Goal: Task Accomplishment & Management: Use online tool/utility

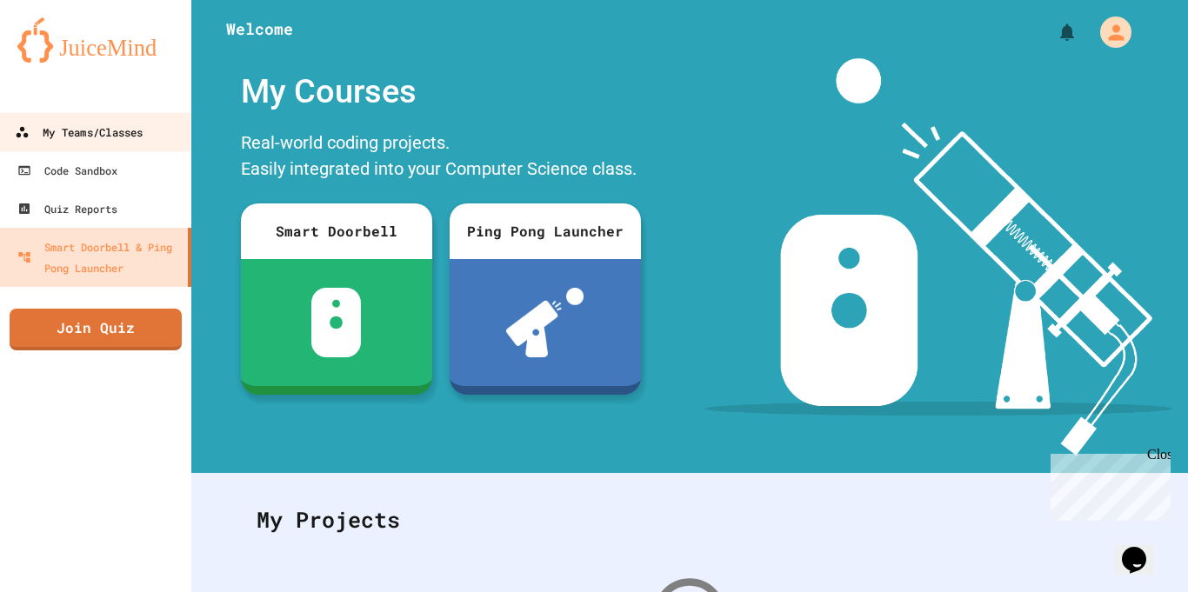
click at [108, 127] on div "My Teams/Classes" at bounding box center [79, 133] width 128 height 22
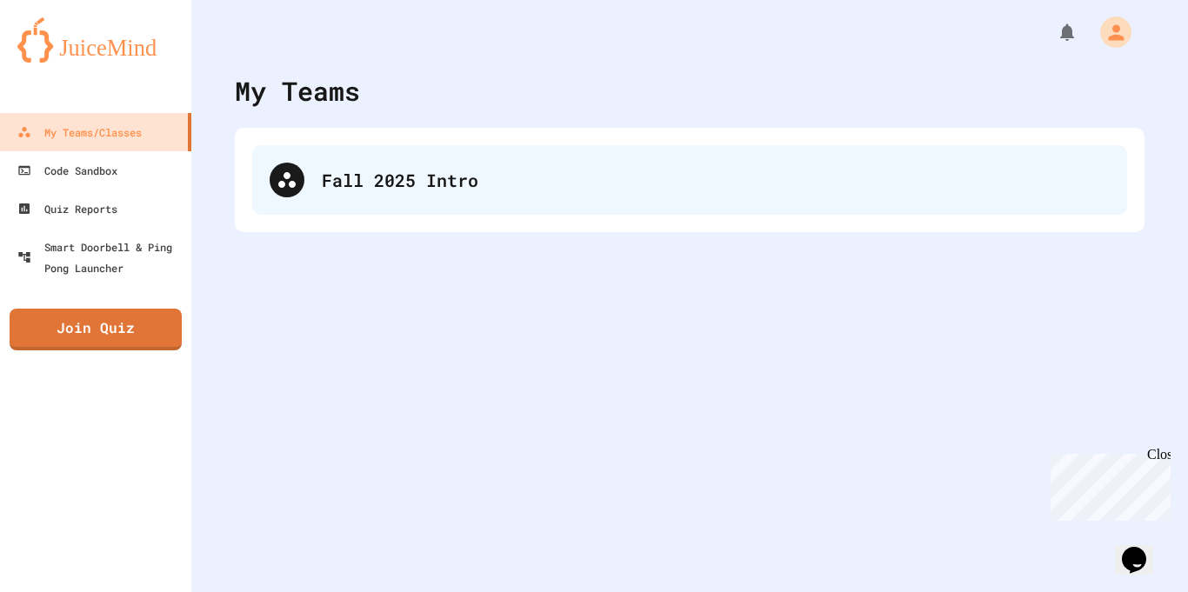
click at [443, 179] on div "Fall 2025 Intro" at bounding box center [716, 180] width 788 height 26
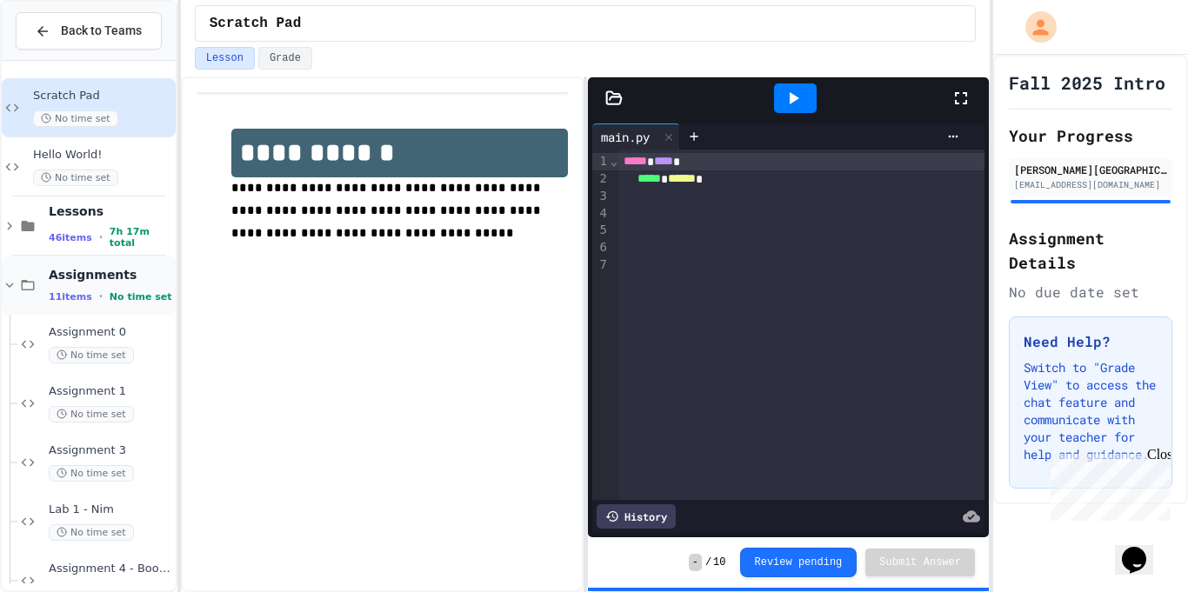
scroll to position [511, 0]
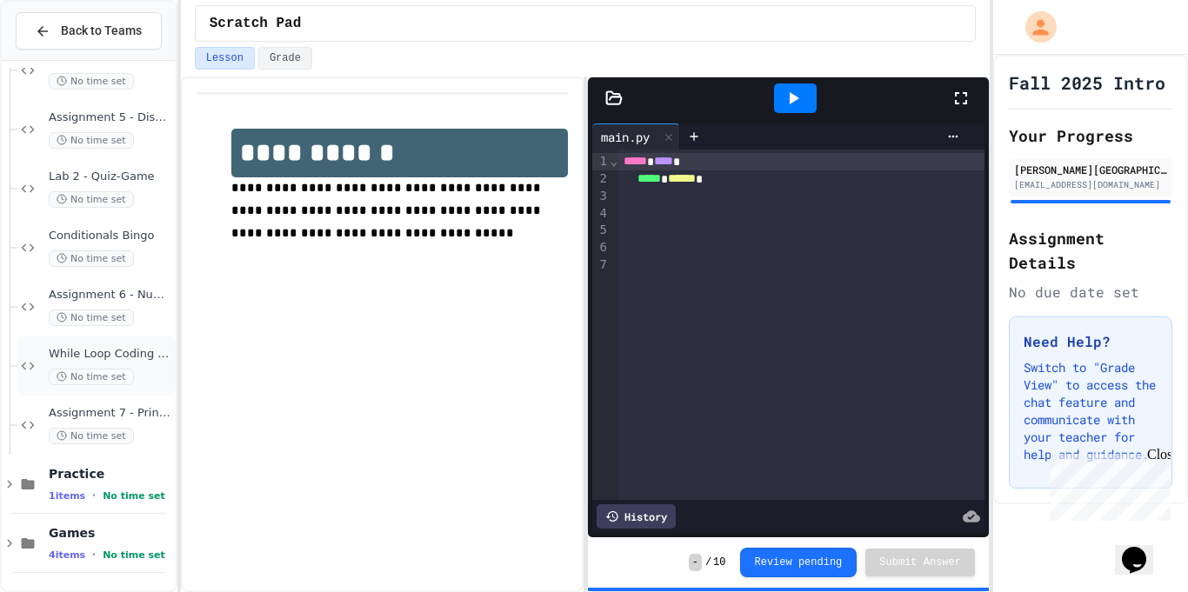
click at [145, 369] on div "No time set" at bounding box center [111, 377] width 124 height 17
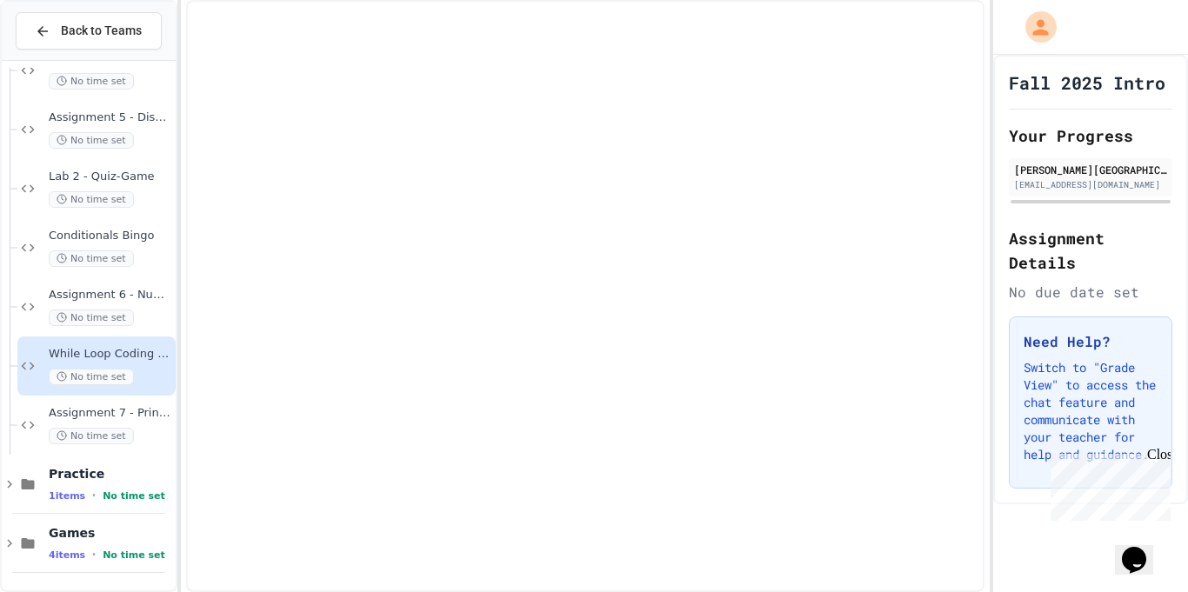
scroll to position [490, 0]
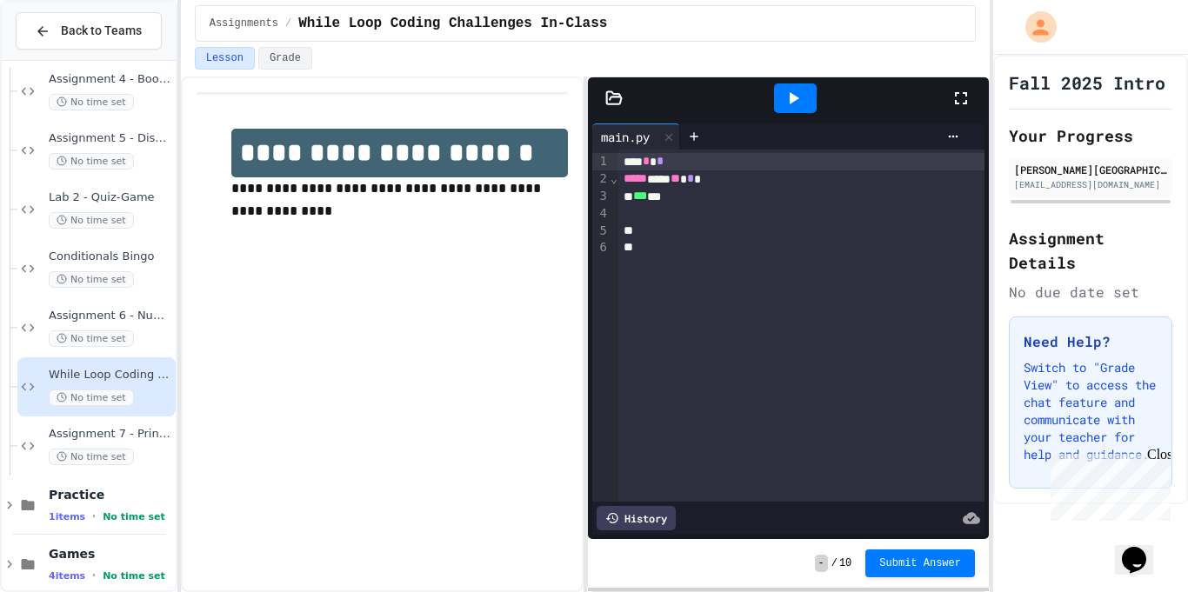
click at [731, 243] on div at bounding box center [801, 247] width 366 height 17
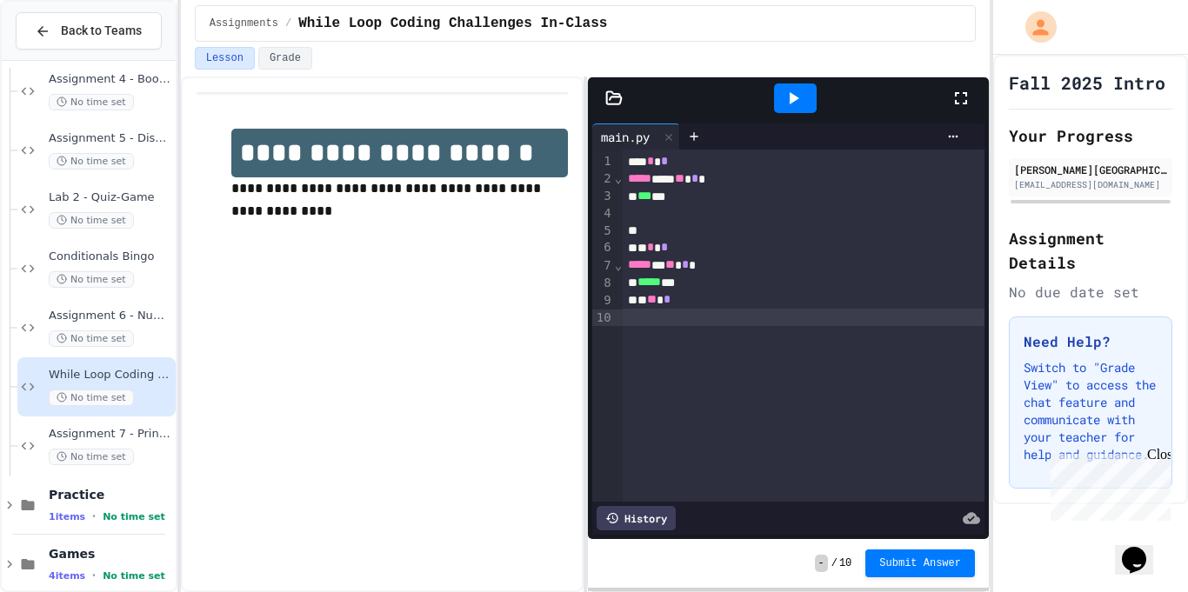
click at [799, 88] on icon at bounding box center [793, 98] width 21 height 21
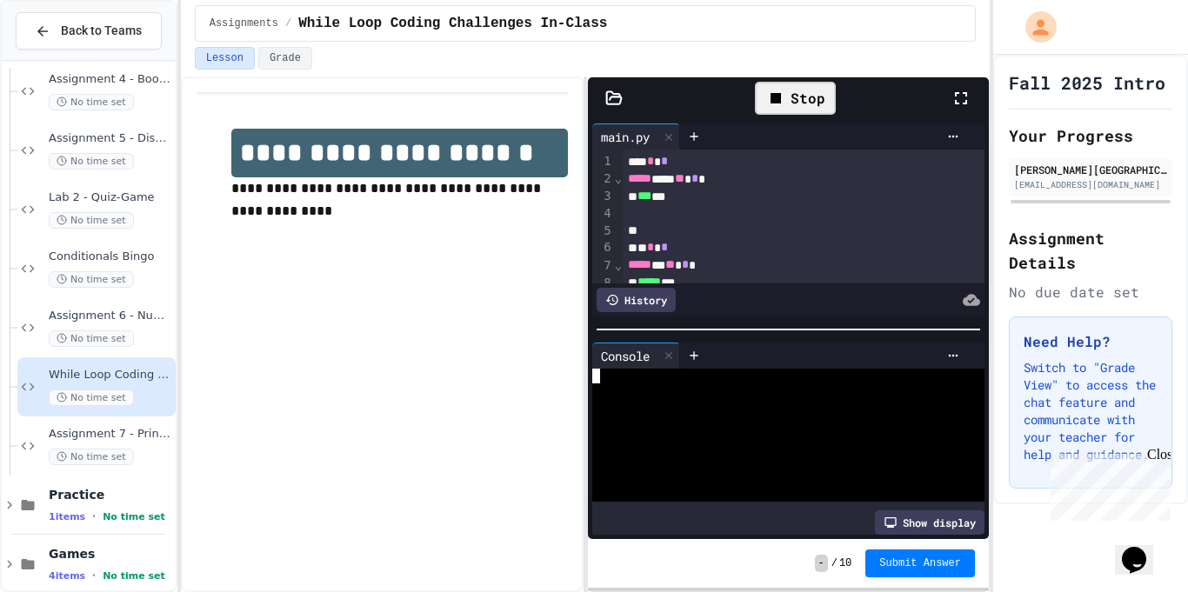
click at [695, 395] on div at bounding box center [780, 391] width 376 height 15
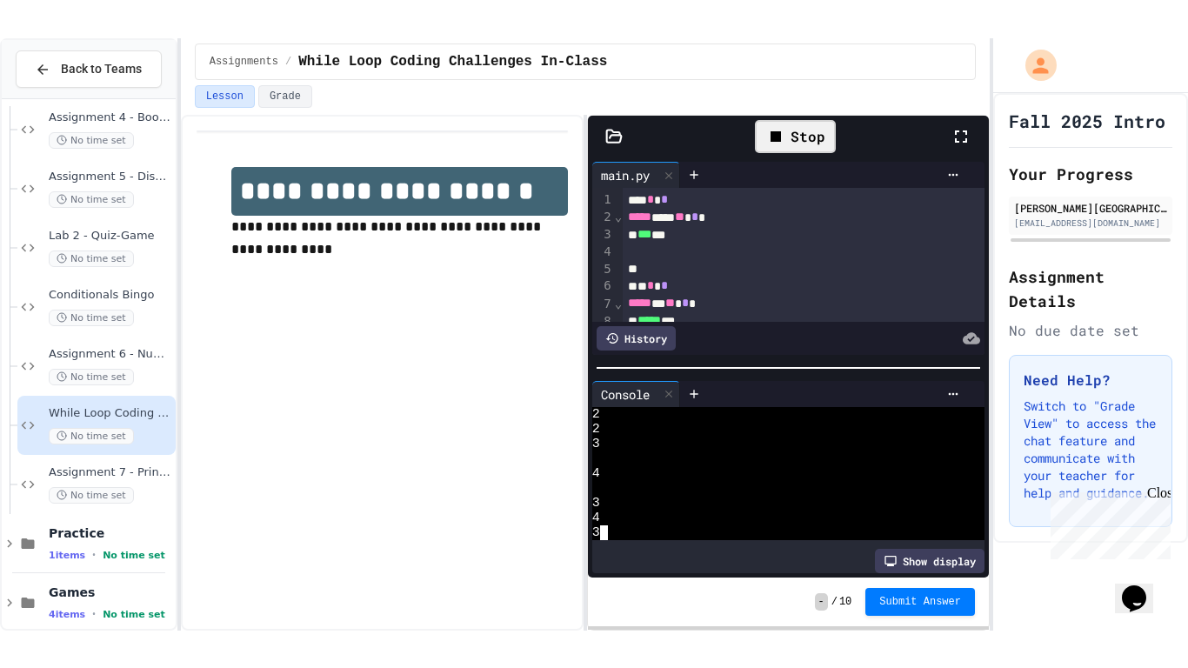
scroll to position [15, 0]
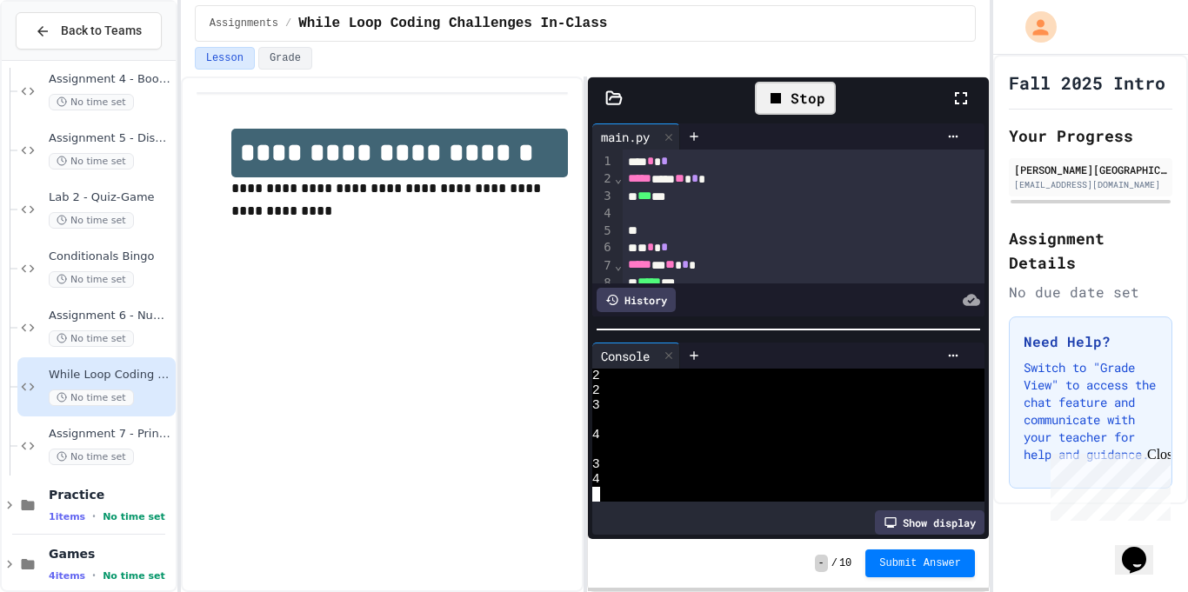
click at [960, 107] on icon at bounding box center [961, 98] width 21 height 21
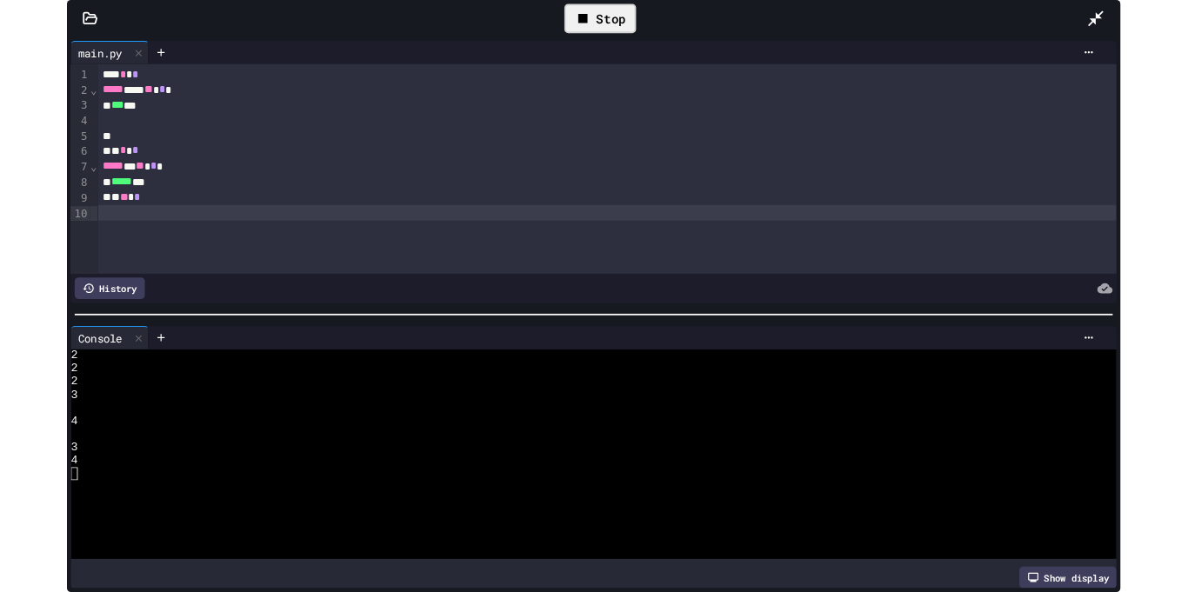
scroll to position [435, 0]
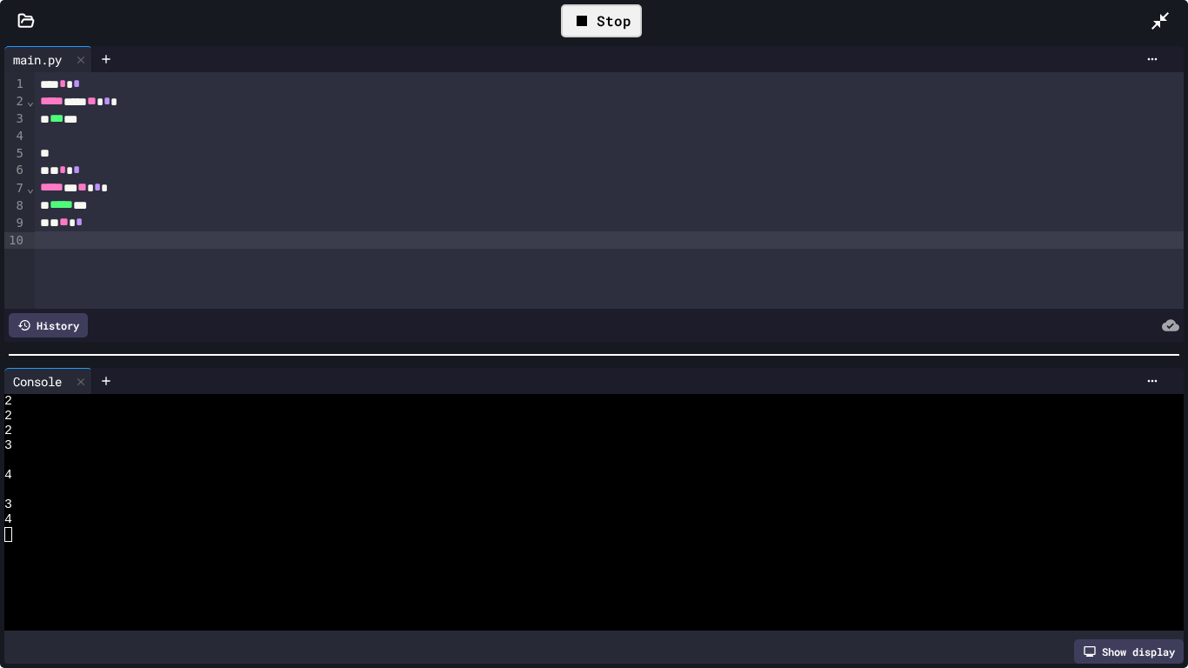
click at [1178, 0] on div at bounding box center [1169, 21] width 38 height 50
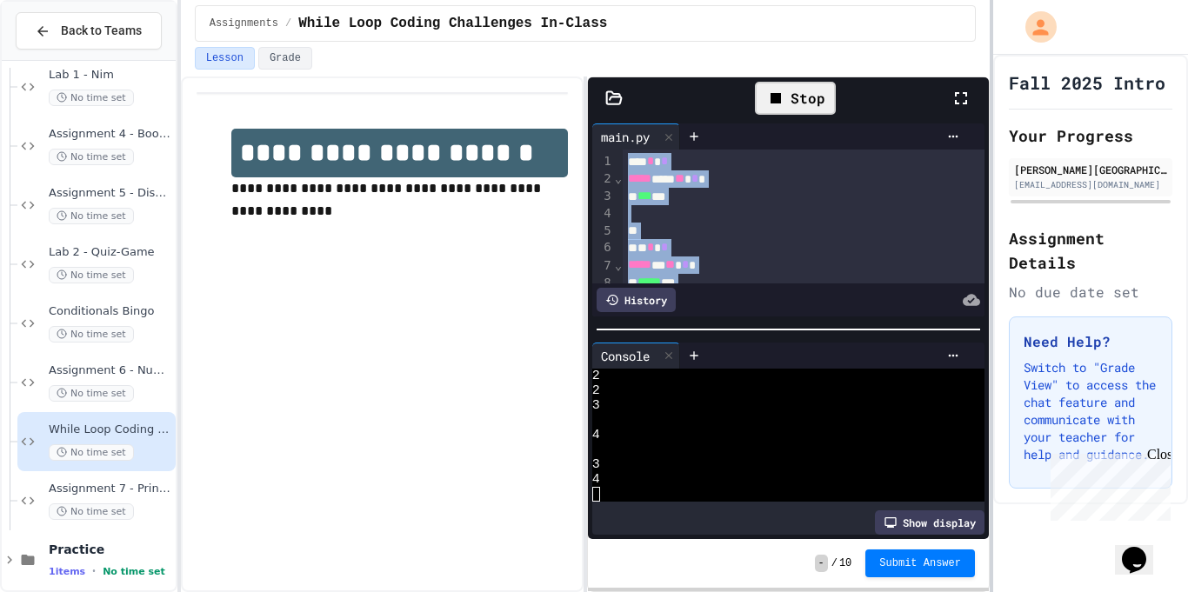
scroll to position [46, 0]
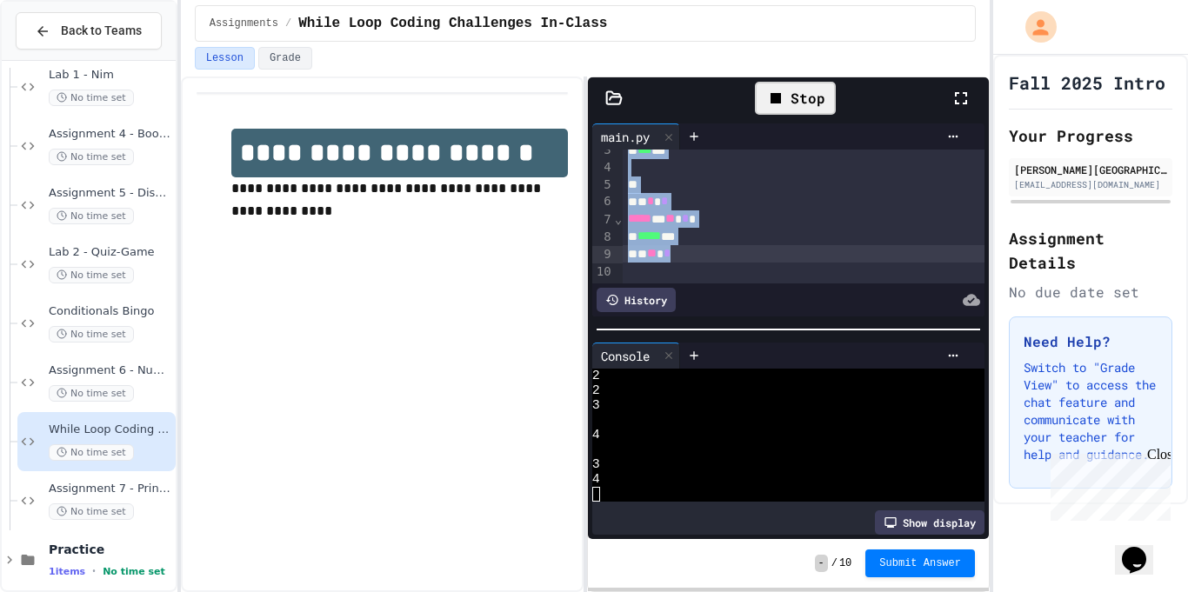
drag, startPoint x: 622, startPoint y: 157, endPoint x: 892, endPoint y: 258, distance: 288.7
click at [892, 258] on div "*** * * ***** *** ** * * *** *** * * * ***** * ** * * ***** *** * ** *" at bounding box center [804, 193] width 363 height 180
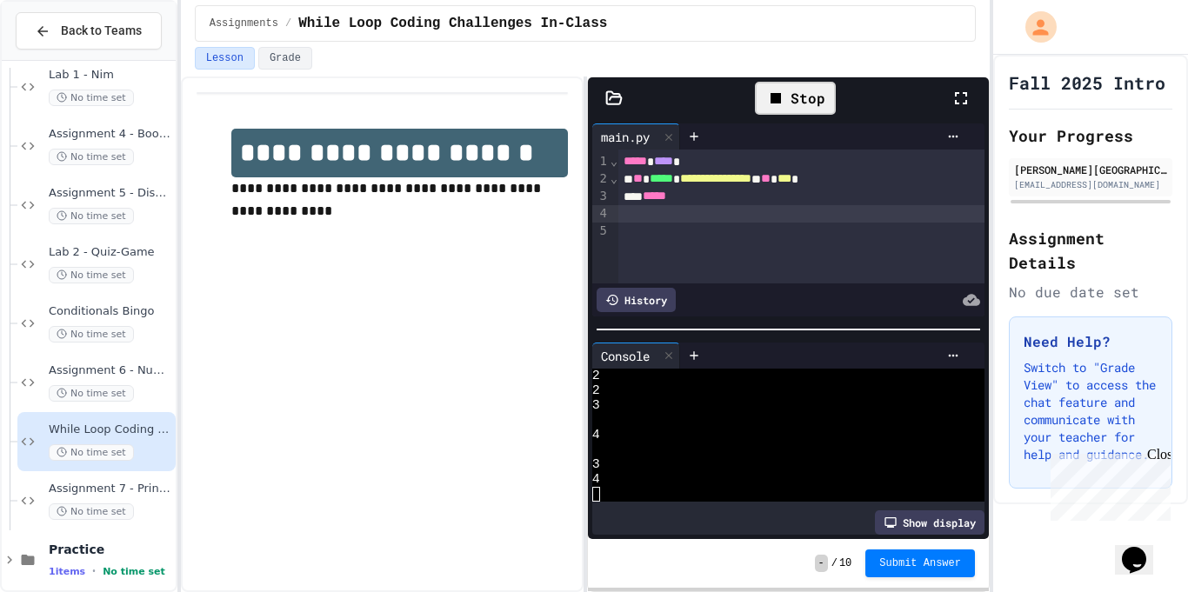
click at [804, 106] on div "Stop" at bounding box center [795, 98] width 81 height 33
click at [804, 106] on div at bounding box center [795, 98] width 43 height 30
click at [727, 376] on div "Again? (y/n):" at bounding box center [780, 376] width 376 height 15
click at [784, 106] on icon at bounding box center [793, 98] width 21 height 21
click at [705, 378] on textarea "Terminal input" at bounding box center [706, 376] width 8 height 15
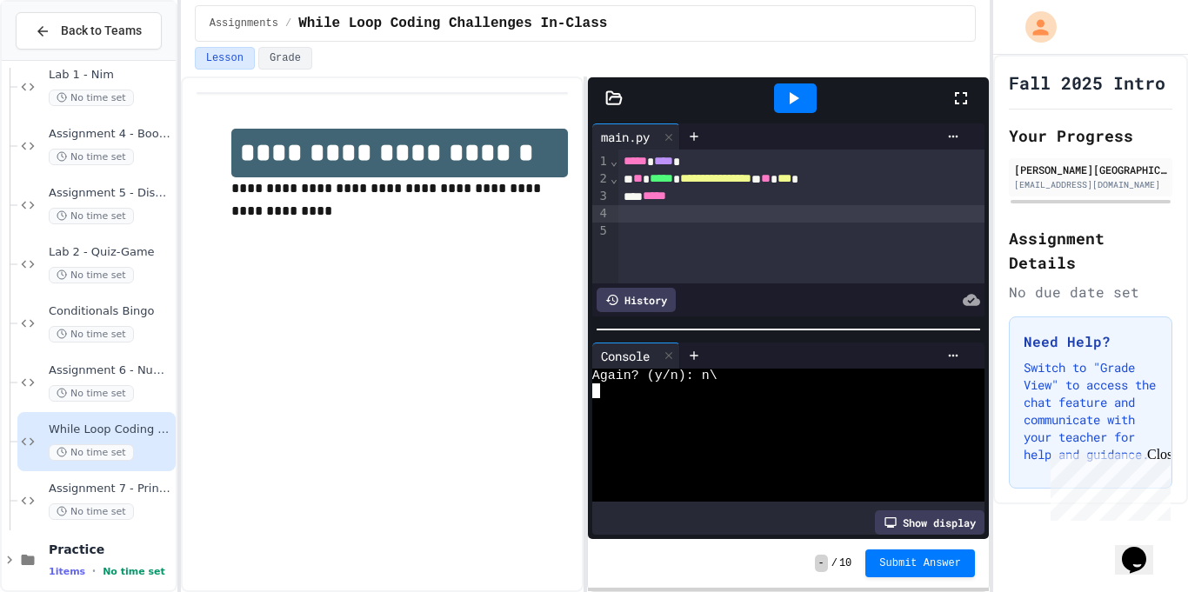
click at [817, 91] on div at bounding box center [795, 98] width 60 height 47
click at [802, 94] on icon at bounding box center [793, 98] width 21 height 21
click at [690, 388] on div at bounding box center [780, 391] width 376 height 15
click at [801, 92] on icon at bounding box center [793, 98] width 21 height 21
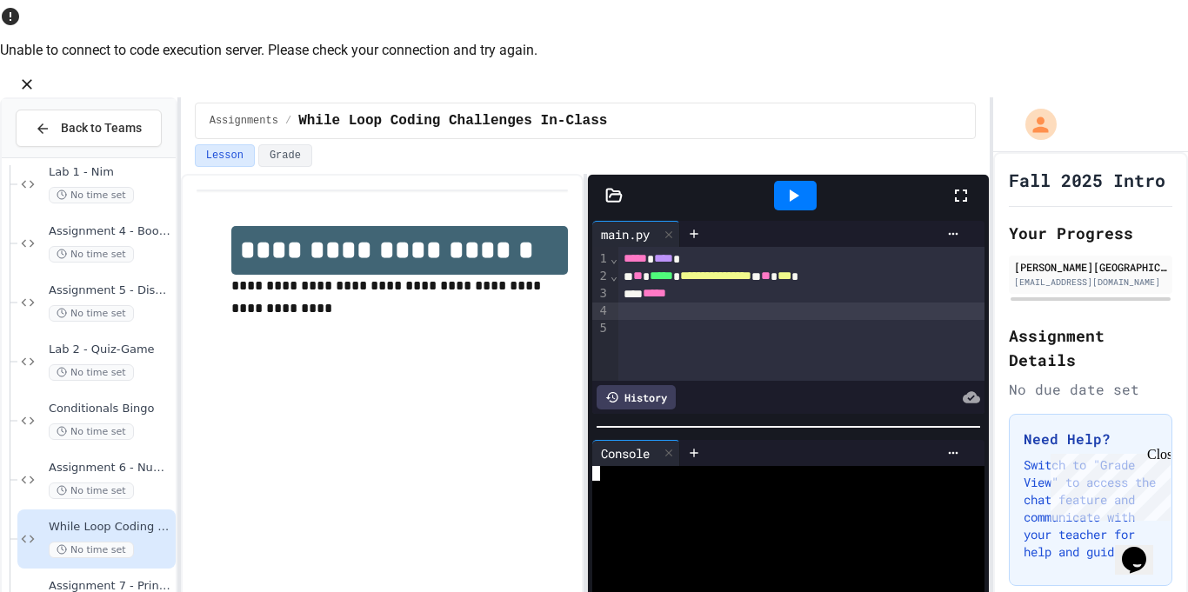
click at [693, 481] on div at bounding box center [780, 488] width 376 height 15
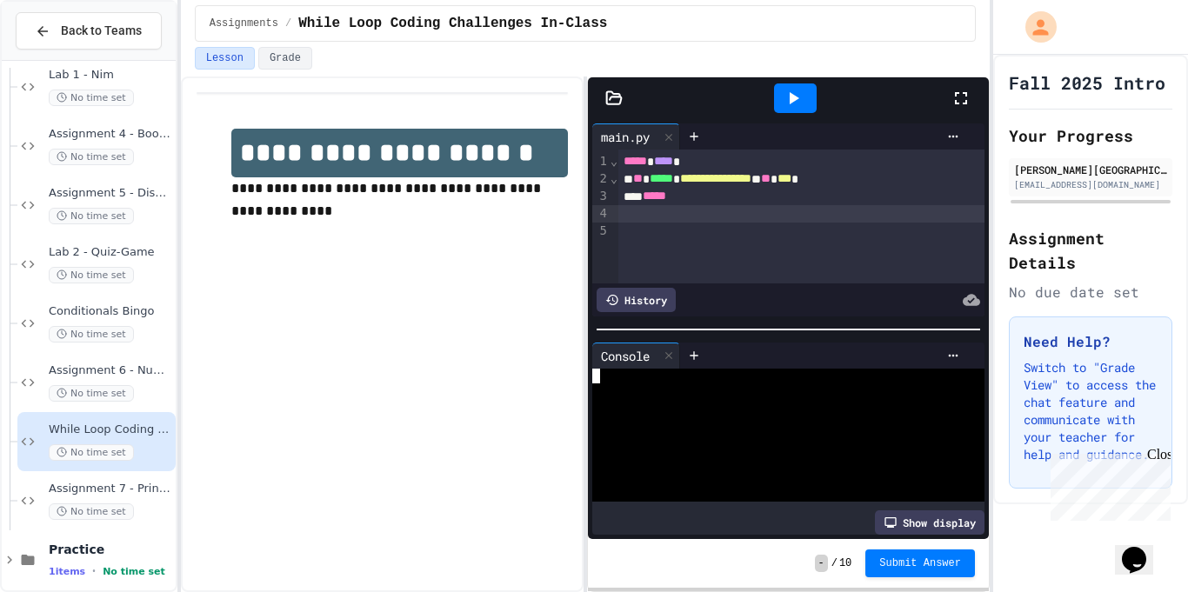
click at [699, 377] on div at bounding box center [780, 376] width 376 height 15
click at [803, 79] on div at bounding box center [795, 98] width 60 height 47
click at [800, 85] on div at bounding box center [795, 98] width 43 height 30
click at [706, 374] on textarea "Terminal input" at bounding box center [706, 376] width 8 height 15
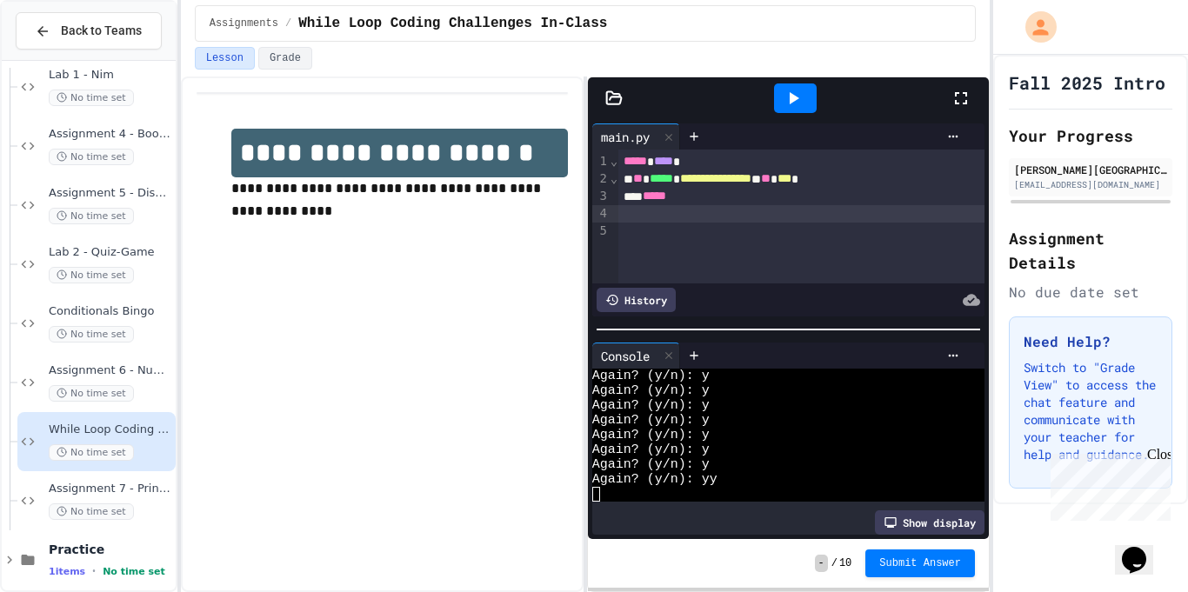
click at [818, 95] on div at bounding box center [795, 98] width 60 height 47
click at [806, 97] on div at bounding box center [795, 98] width 43 height 30
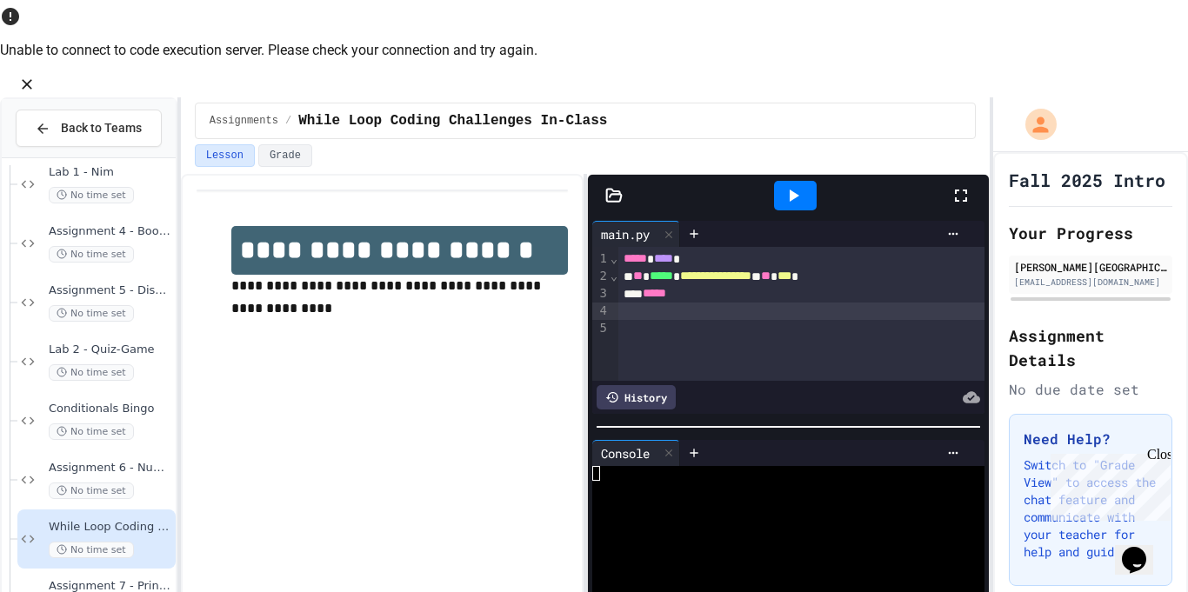
click at [783, 181] on div at bounding box center [795, 196] width 43 height 30
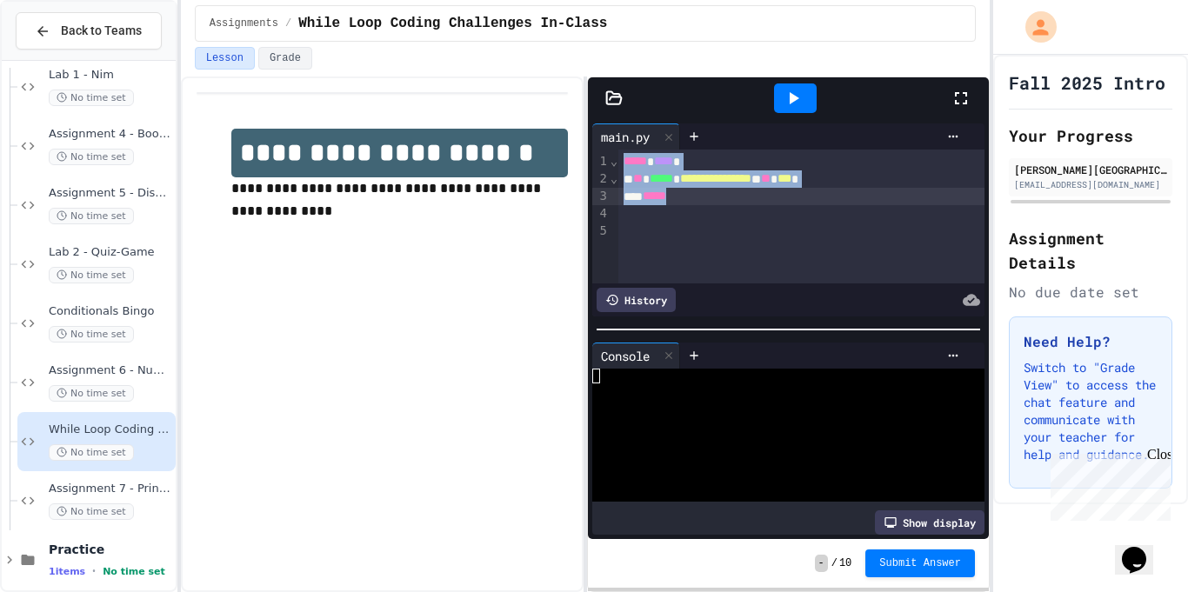
drag, startPoint x: 624, startPoint y: 163, endPoint x: 707, endPoint y: 197, distance: 89.6
click at [707, 197] on div "**********" at bounding box center [801, 217] width 366 height 134
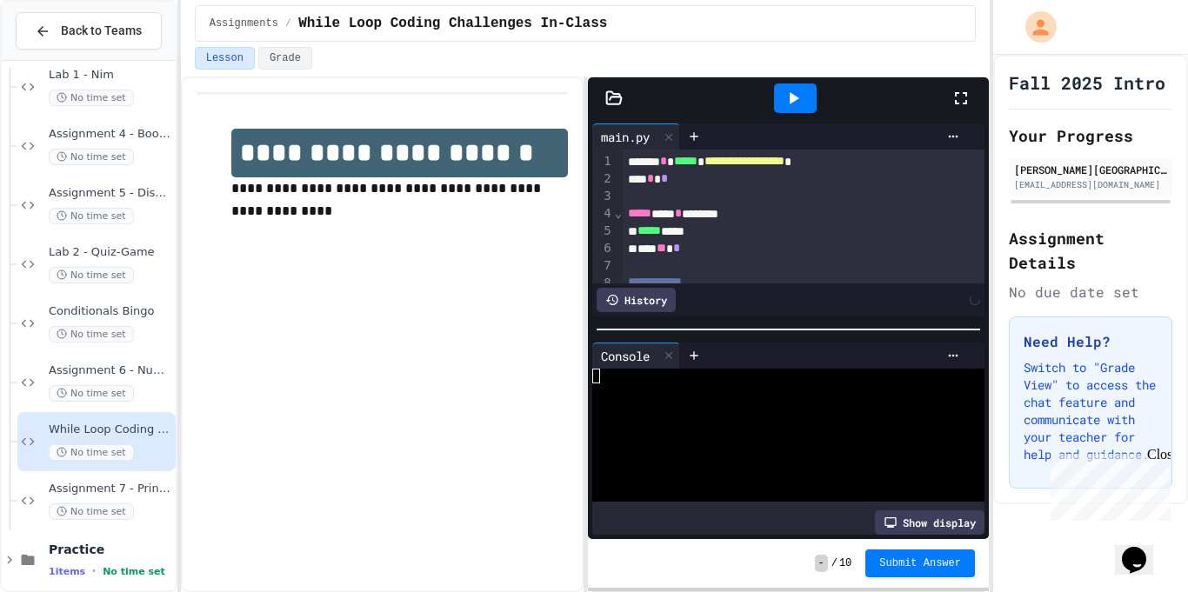
scroll to position [29, 0]
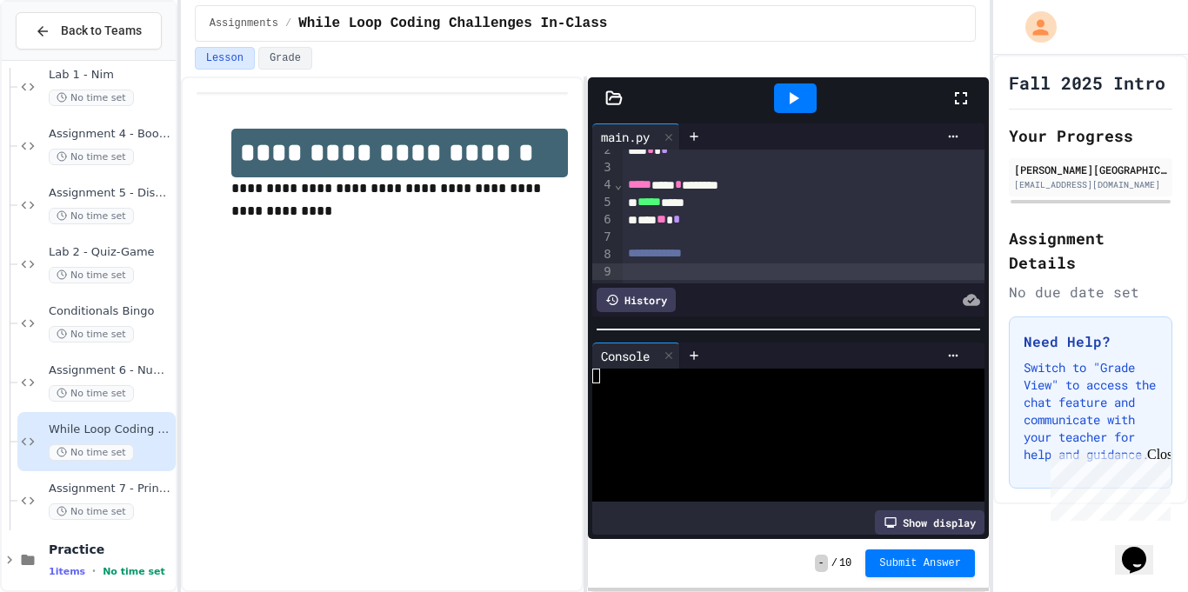
click at [800, 90] on icon at bounding box center [793, 98] width 21 height 21
click at [733, 391] on div at bounding box center [780, 391] width 376 height 15
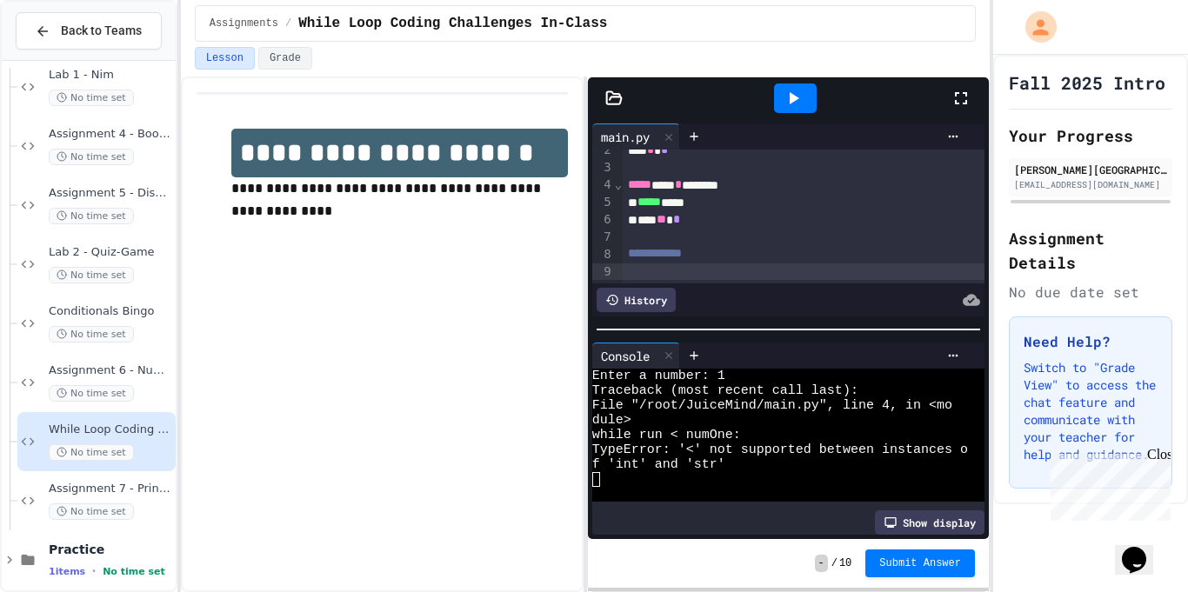
click at [804, 104] on div at bounding box center [795, 98] width 43 height 30
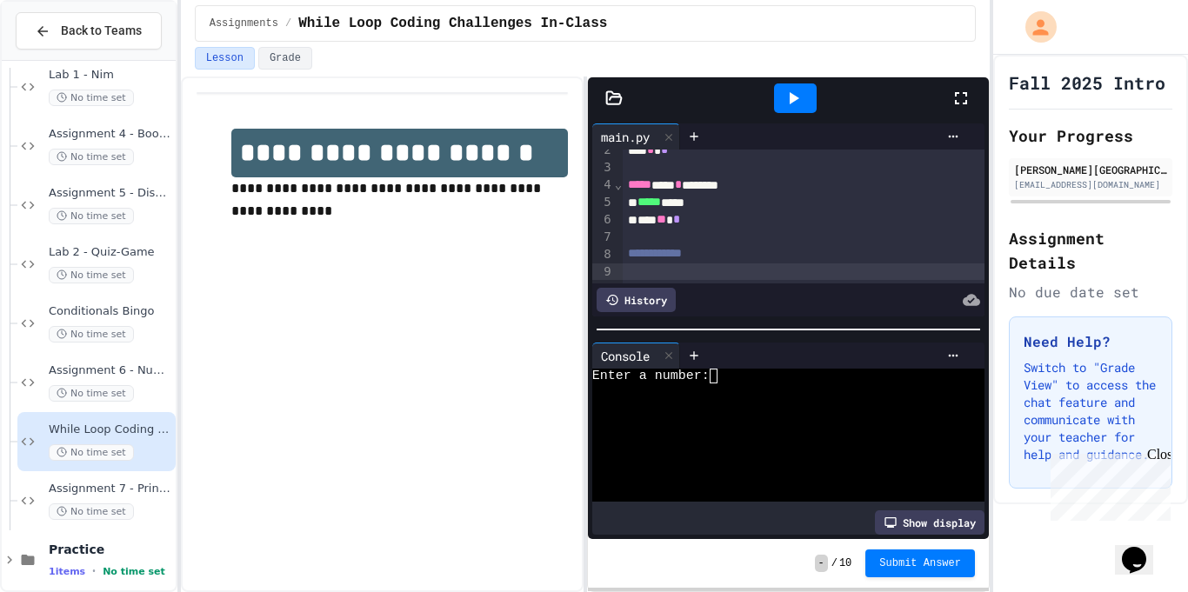
click at [724, 372] on textarea "Terminal input" at bounding box center [722, 376] width 8 height 15
click at [723, 430] on div at bounding box center [780, 435] width 376 height 15
click at [762, 394] on div at bounding box center [780, 391] width 376 height 15
click at [772, 137] on div at bounding box center [837, 137] width 259 height 14
click at [799, 109] on div at bounding box center [795, 98] width 43 height 30
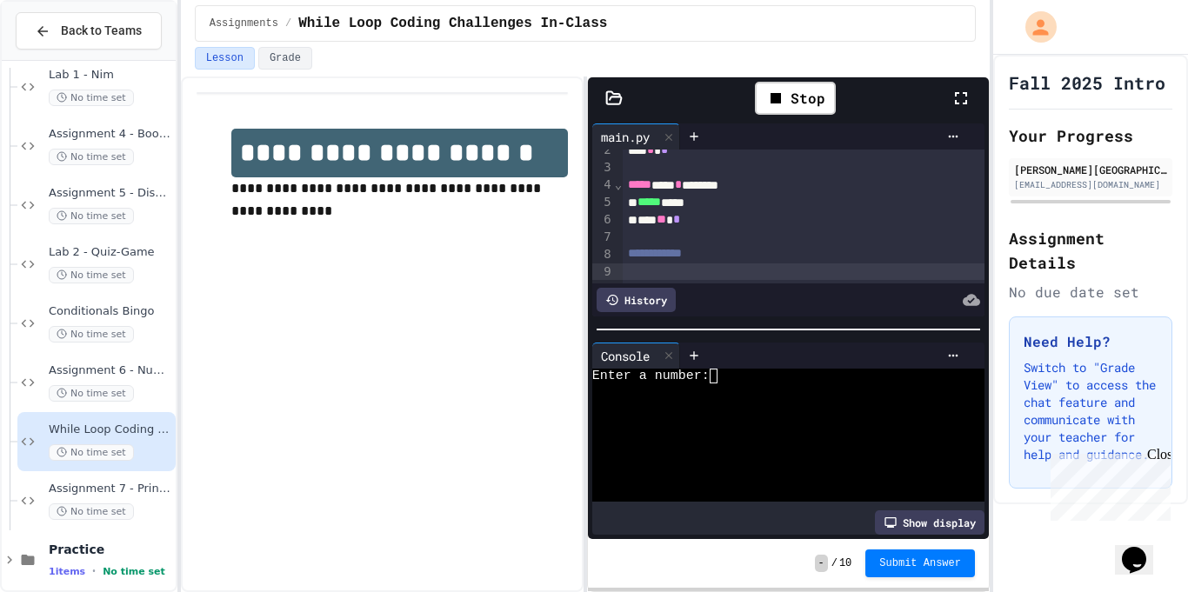
click at [744, 392] on div at bounding box center [780, 391] width 376 height 15
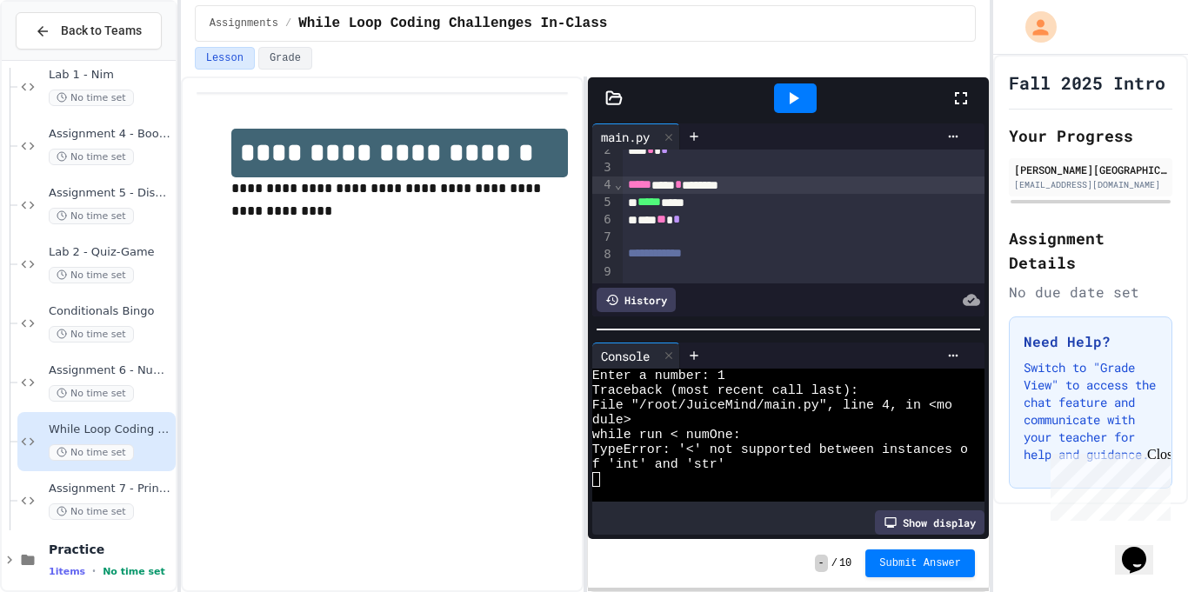
click at [778, 184] on div "***** *** * *******" at bounding box center [804, 185] width 363 height 17
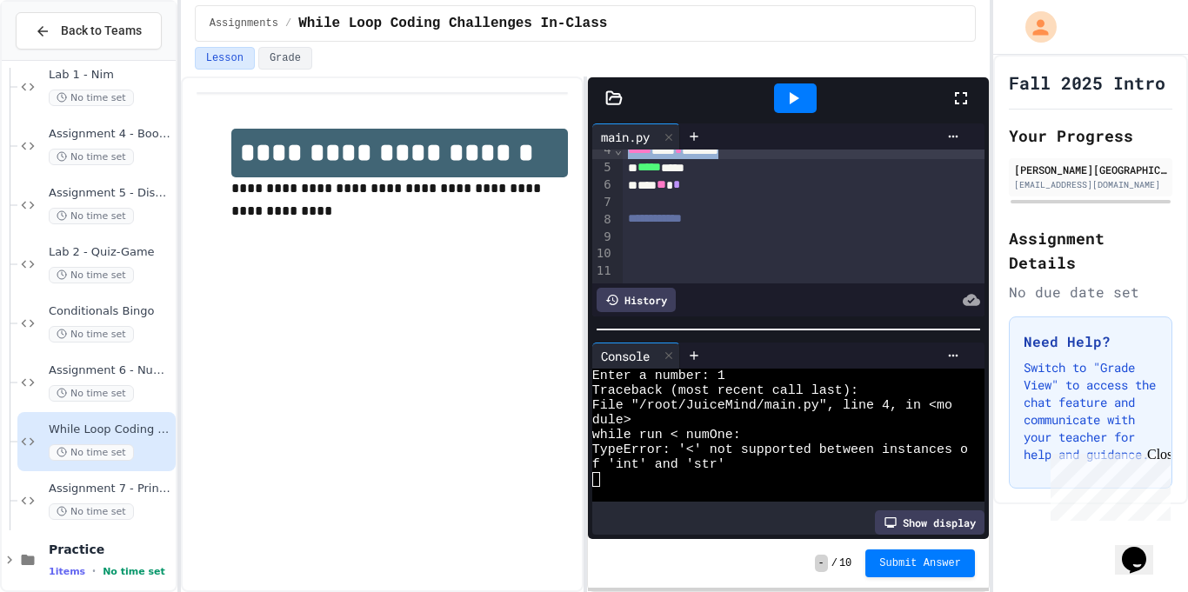
scroll to position [50, 0]
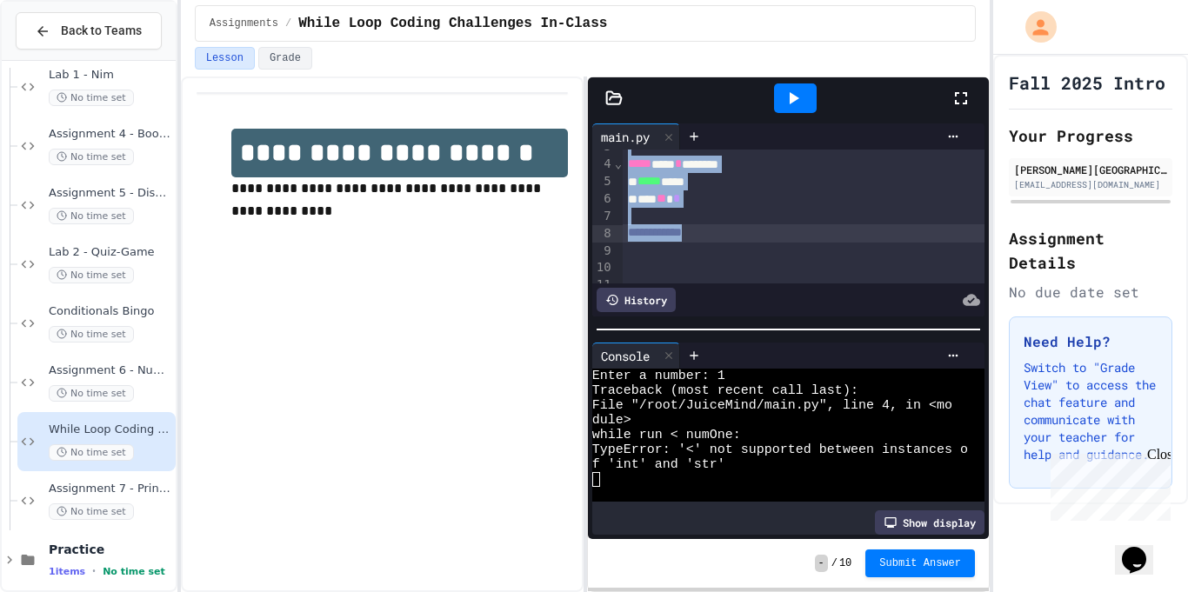
drag, startPoint x: 623, startPoint y: 157, endPoint x: 785, endPoint y: 237, distance: 181.3
click at [785, 237] on div "**********" at bounding box center [804, 198] width 363 height 197
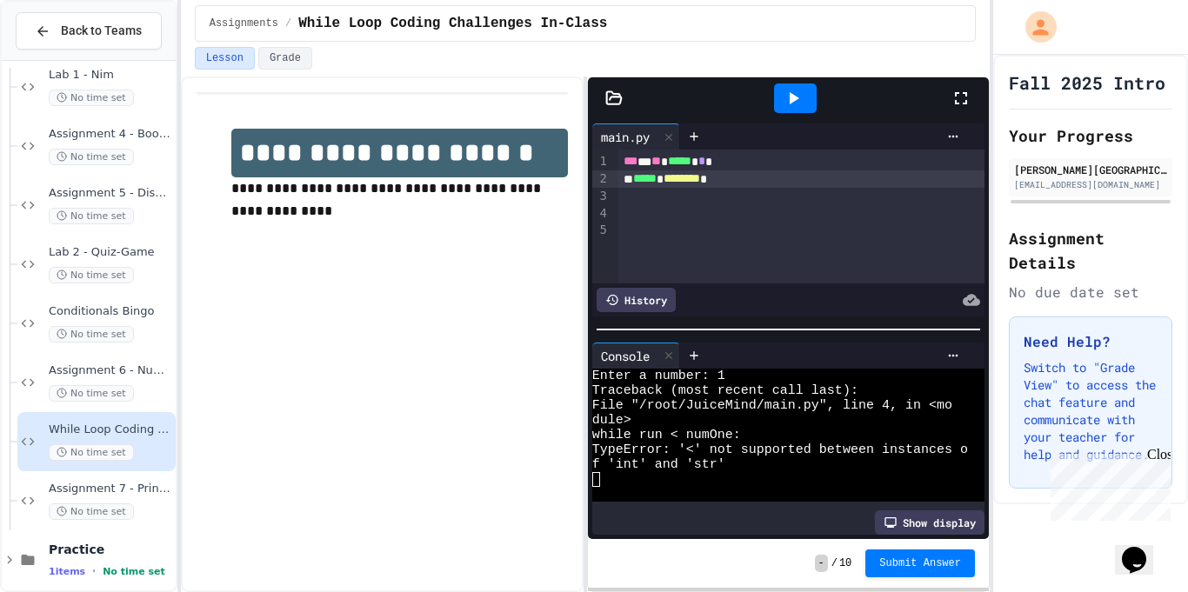
click at [792, 92] on icon at bounding box center [793, 98] width 21 height 21
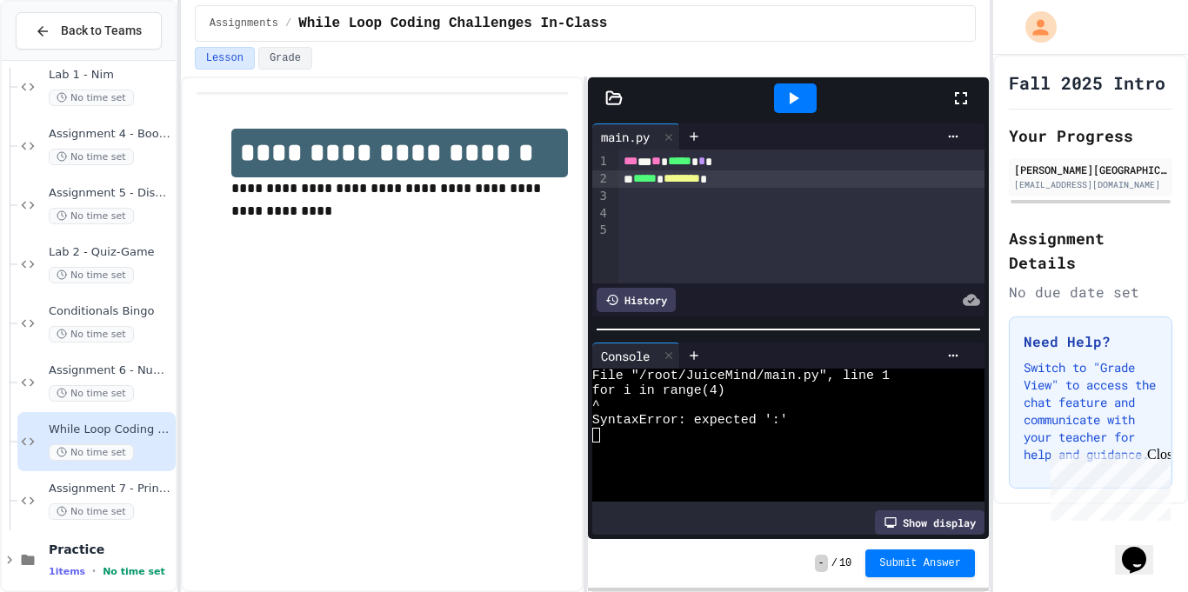
click at [760, 154] on div "*** * ** ***** * * *" at bounding box center [801, 161] width 366 height 17
click at [810, 74] on div "Lesson Grade" at bounding box center [585, 62] width 809 height 30
click at [798, 103] on icon at bounding box center [793, 98] width 21 height 21
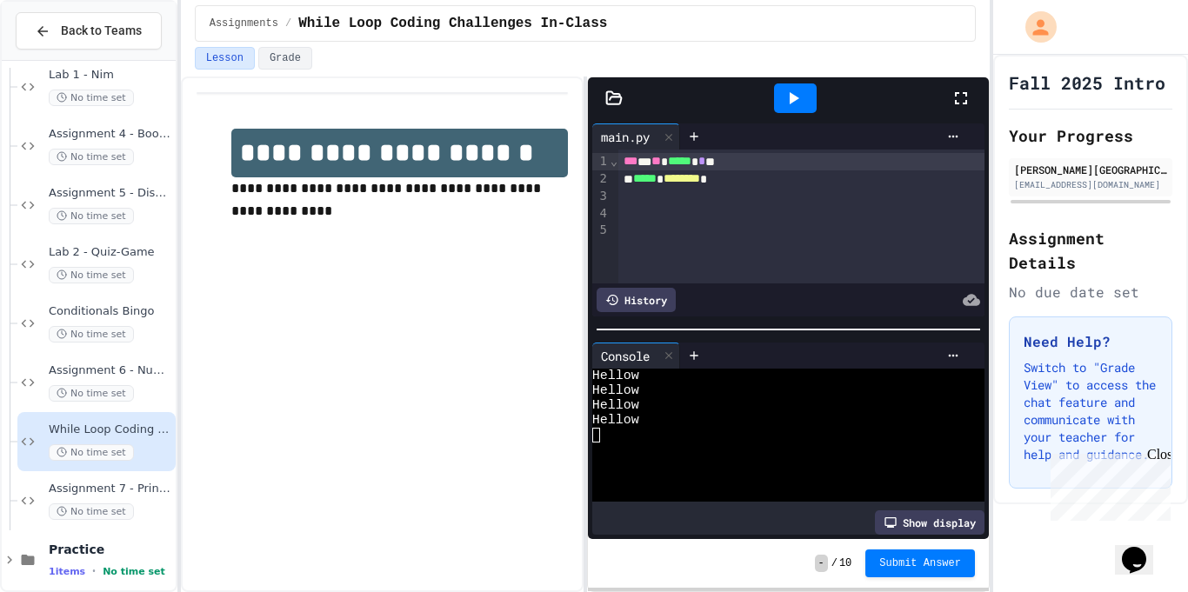
click at [827, 177] on div "***** * ******** *" at bounding box center [801, 178] width 366 height 17
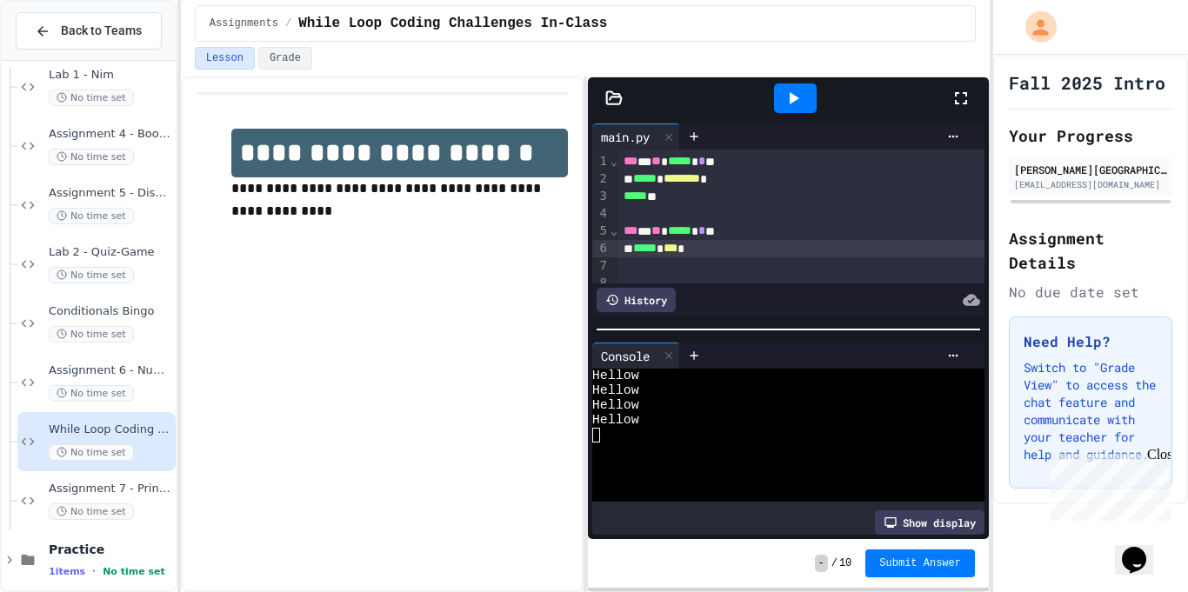
click at [811, 90] on div at bounding box center [795, 98] width 43 height 30
click at [678, 242] on span "***" at bounding box center [671, 248] width 14 height 12
click at [718, 256] on div "***** * ** *" at bounding box center [801, 248] width 366 height 17
click at [673, 247] on span "**" at bounding box center [669, 248] width 10 height 12
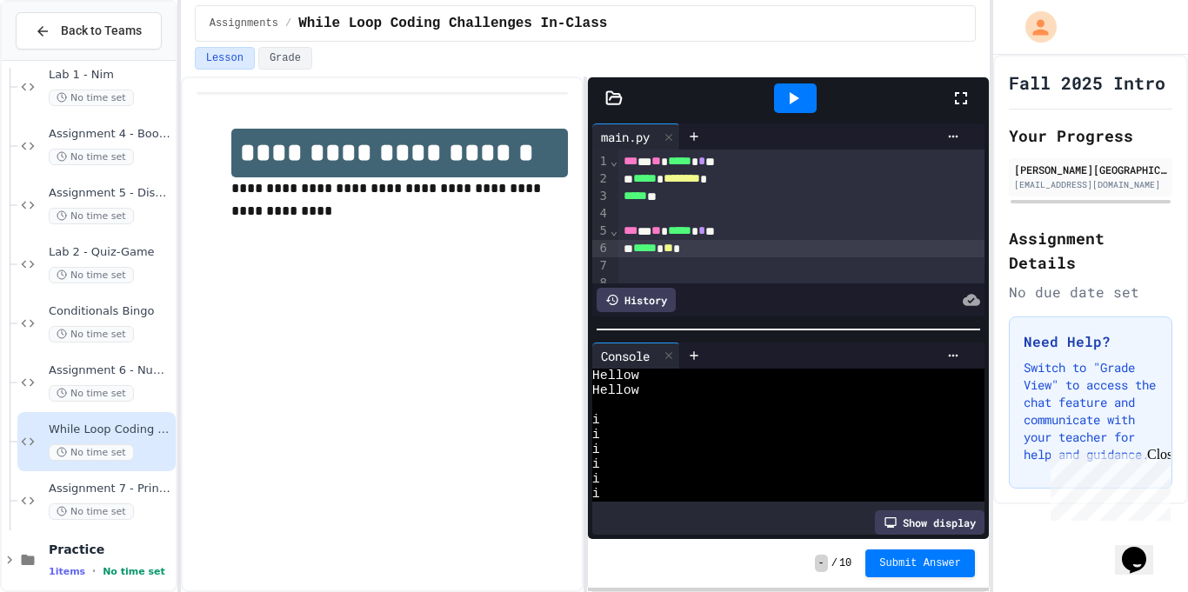
click at [673, 249] on span "**" at bounding box center [669, 248] width 10 height 12
click at [702, 250] on div "***** * ** *" at bounding box center [801, 248] width 366 height 17
click at [793, 118] on div at bounding box center [795, 98] width 60 height 47
click at [795, 107] on icon at bounding box center [793, 98] width 21 height 21
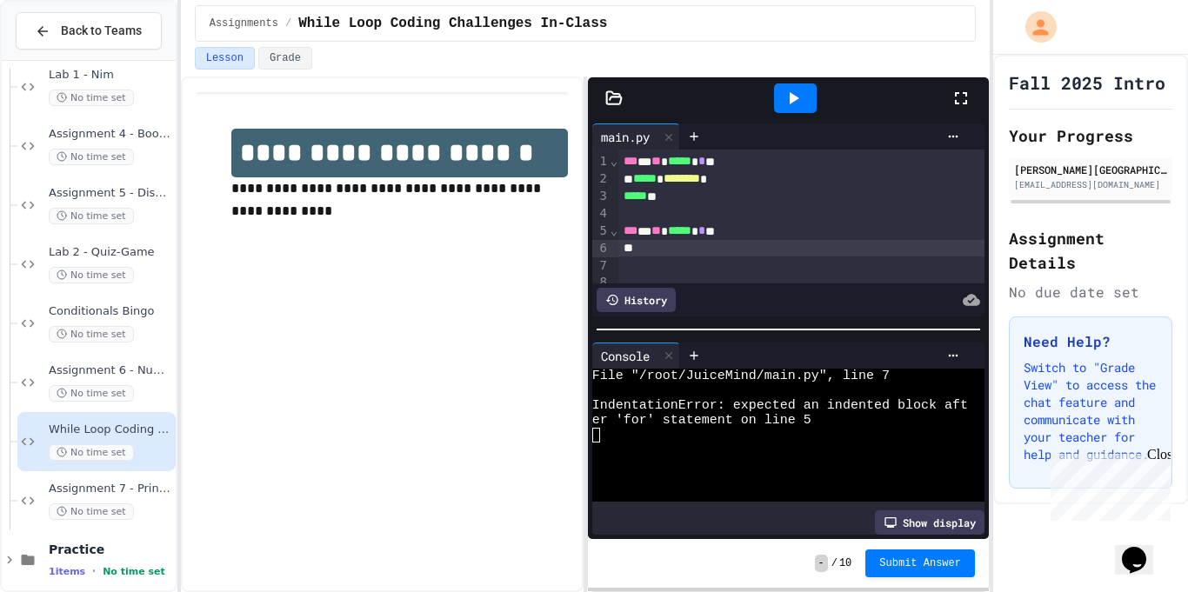
click at [693, 246] on div at bounding box center [801, 248] width 366 height 17
click at [623, 441] on div at bounding box center [780, 435] width 376 height 15
click at [738, 225] on div "*** * ** ***** * * * *" at bounding box center [801, 231] width 366 height 17
click at [756, 255] on div at bounding box center [801, 248] width 366 height 17
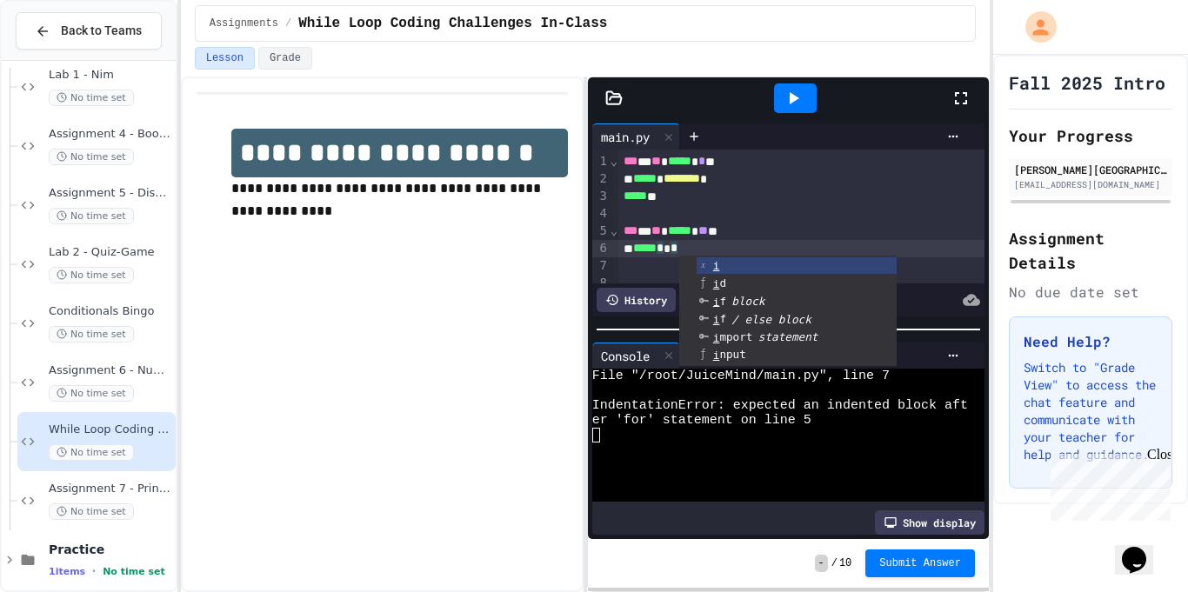
click at [794, 85] on div at bounding box center [795, 98] width 43 height 30
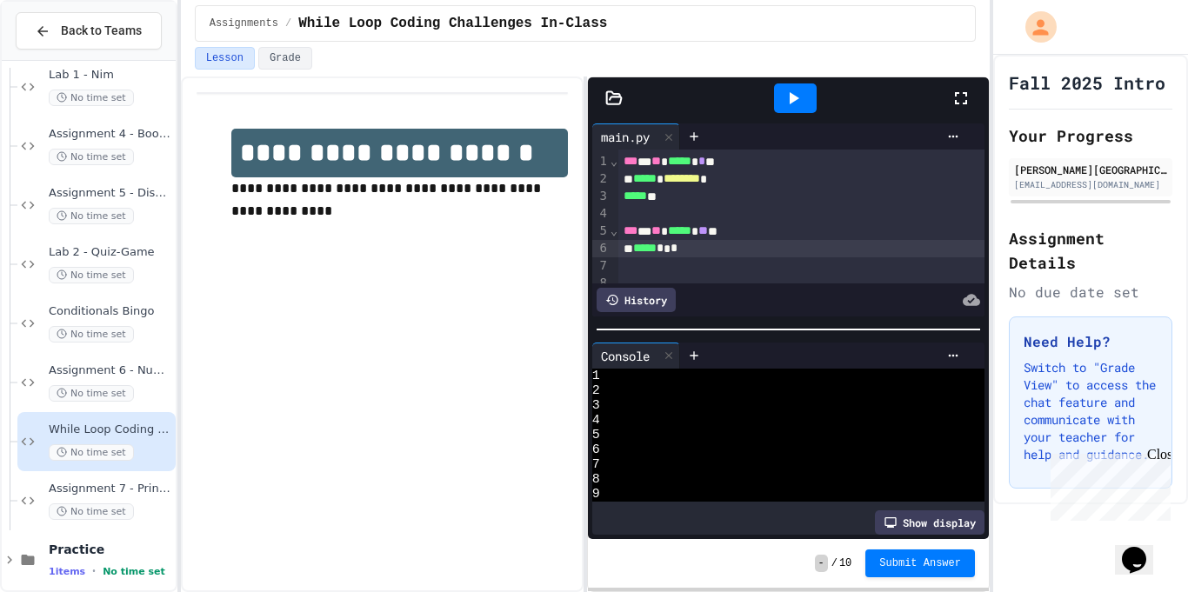
scroll to position [103, 0]
click at [600, 497] on div at bounding box center [780, 494] width 376 height 15
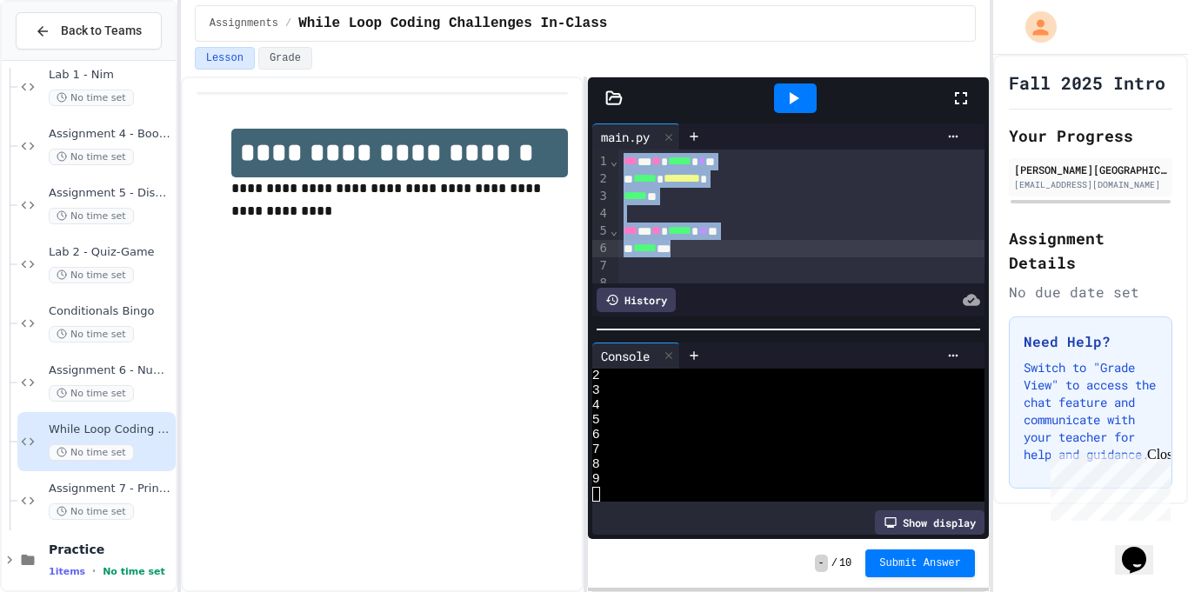
drag, startPoint x: 624, startPoint y: 160, endPoint x: 745, endPoint y: 246, distance: 148.4
click at [745, 246] on div "*** * ** ***** * * ** ***** * ******** * ***** ** *** * ** ***** * ** ** ***** …" at bounding box center [801, 222] width 366 height 145
copy div "*** * ** ***** * * ** ***** * ******** * ***** ** *** * ** ***** * ** ** ***** …"
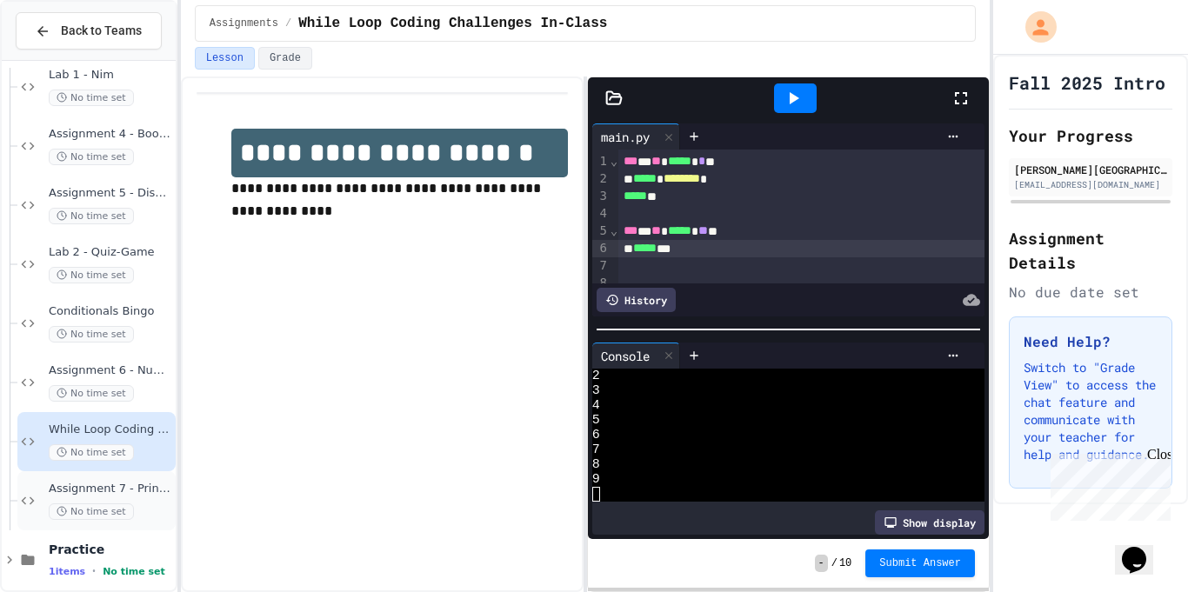
click at [126, 502] on div "Assignment 7 - Printing Patterns No time set" at bounding box center [111, 501] width 124 height 38
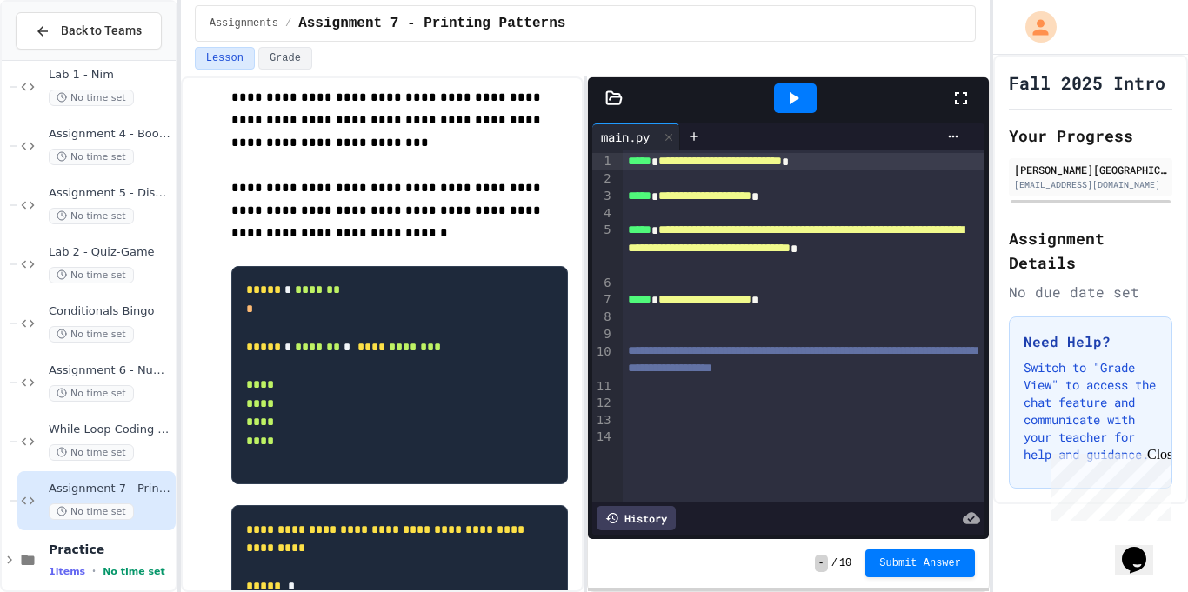
scroll to position [162, 0]
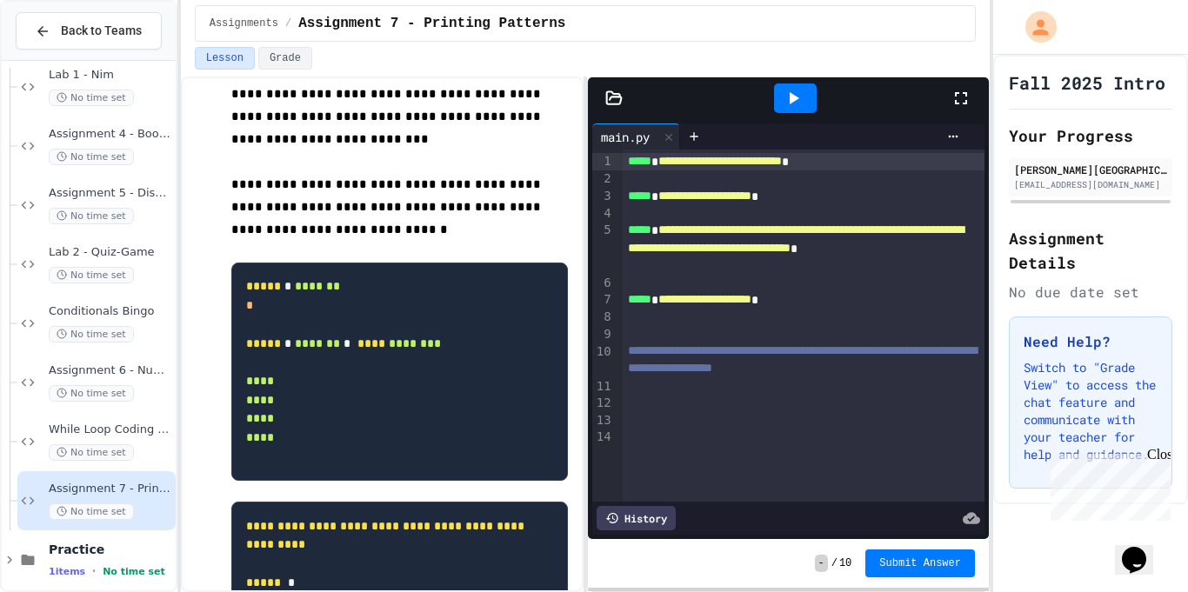
click at [684, 406] on div at bounding box center [804, 403] width 363 height 17
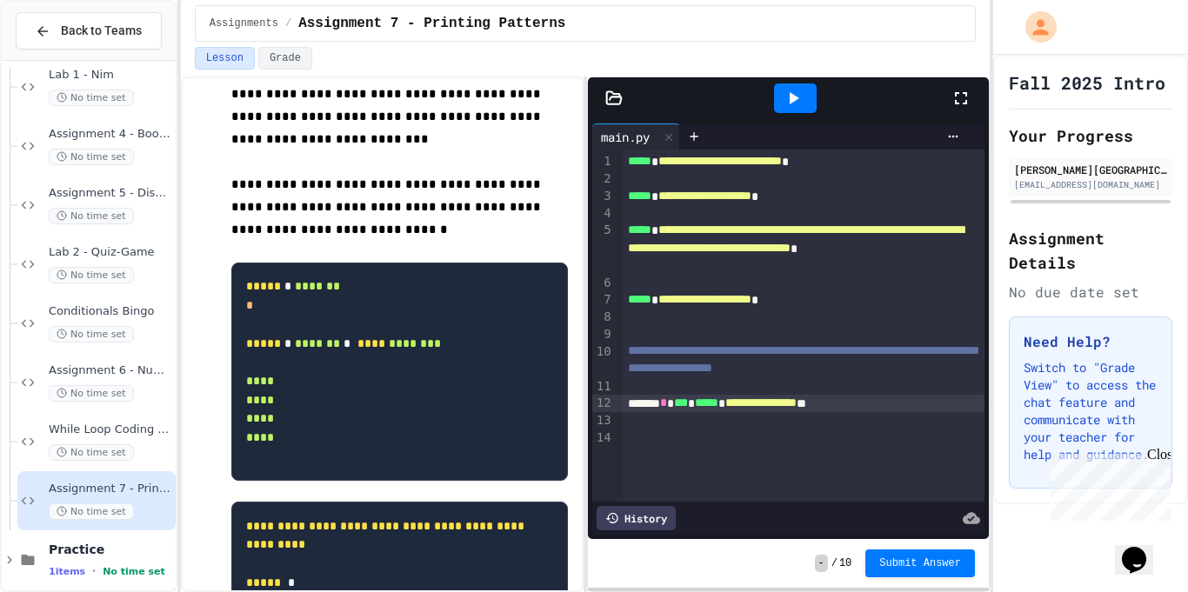
click at [798, 91] on icon at bounding box center [793, 98] width 21 height 21
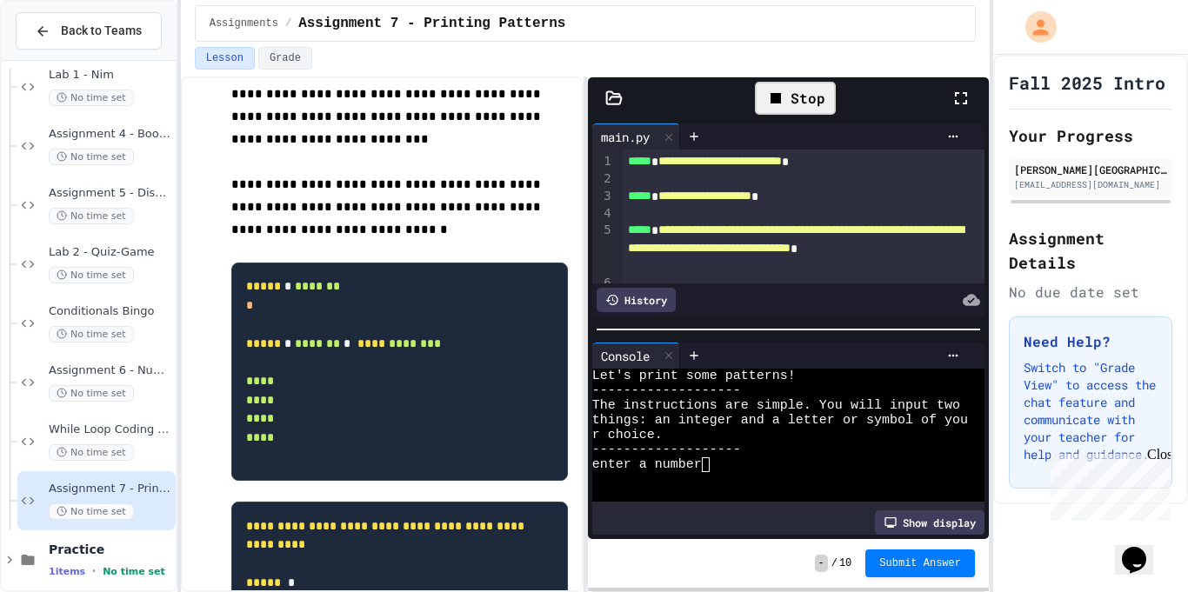
click at [705, 464] on textarea "Terminal input" at bounding box center [706, 464] width 8 height 15
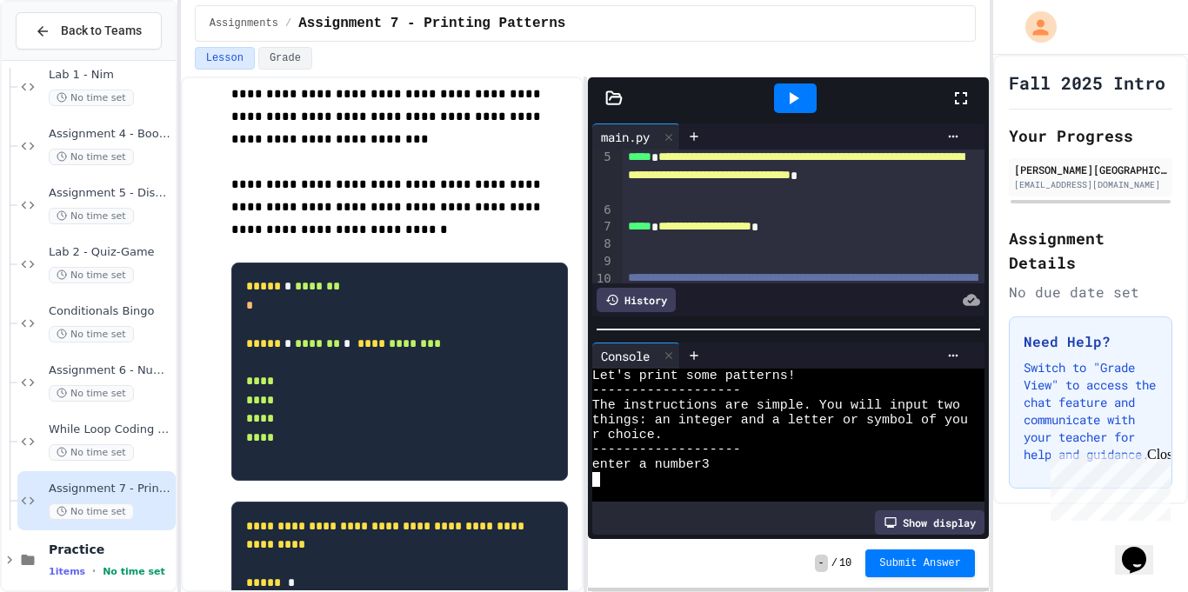
scroll to position [167, 0]
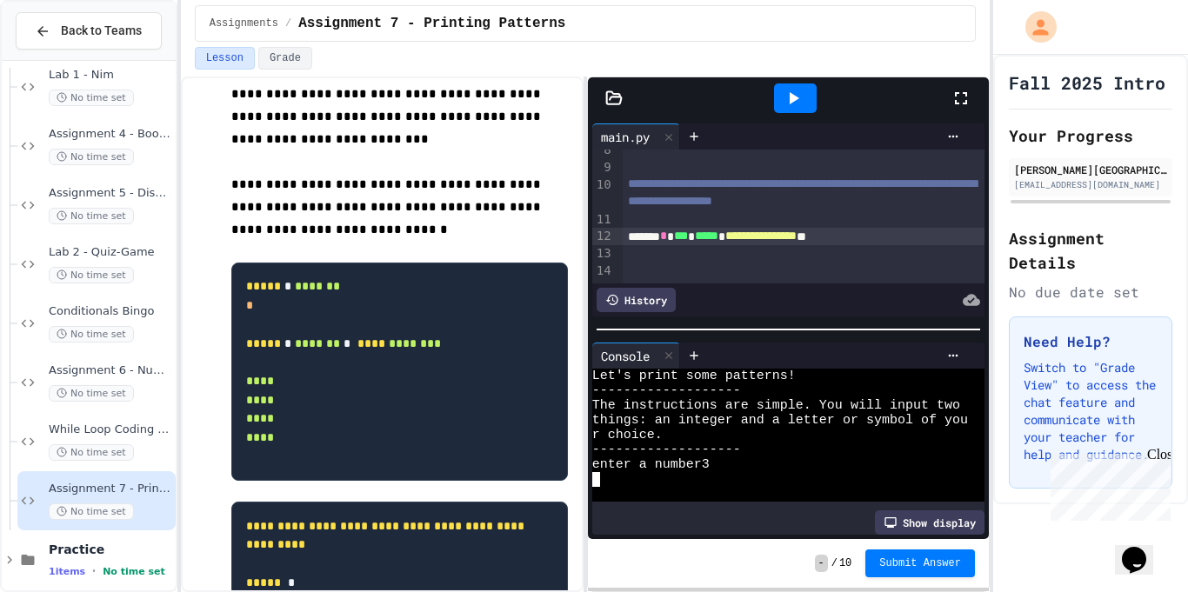
click at [797, 237] on span "**********" at bounding box center [760, 236] width 71 height 12
click at [787, 90] on icon at bounding box center [793, 98] width 21 height 21
click at [725, 472] on div at bounding box center [780, 479] width 376 height 15
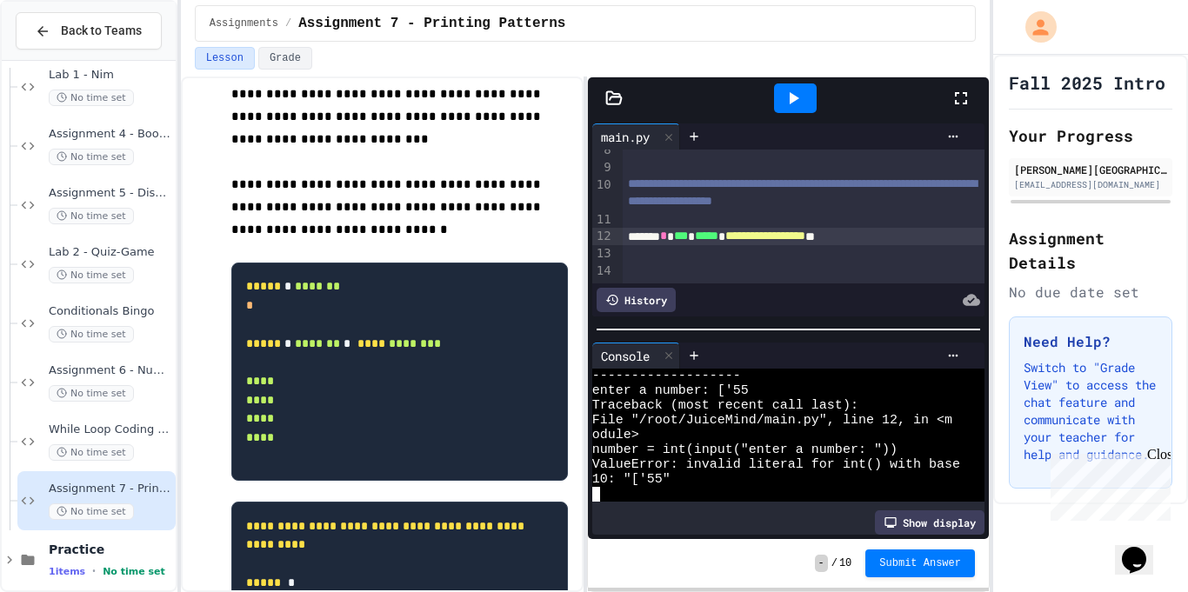
click at [776, 88] on div at bounding box center [795, 98] width 43 height 30
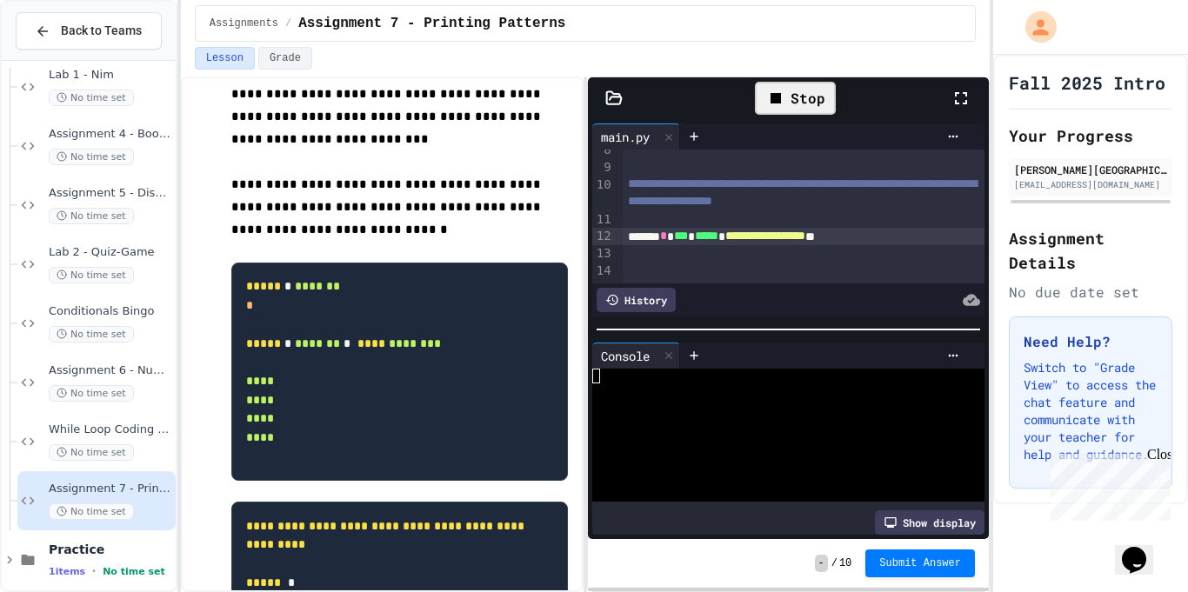
scroll to position [0, 0]
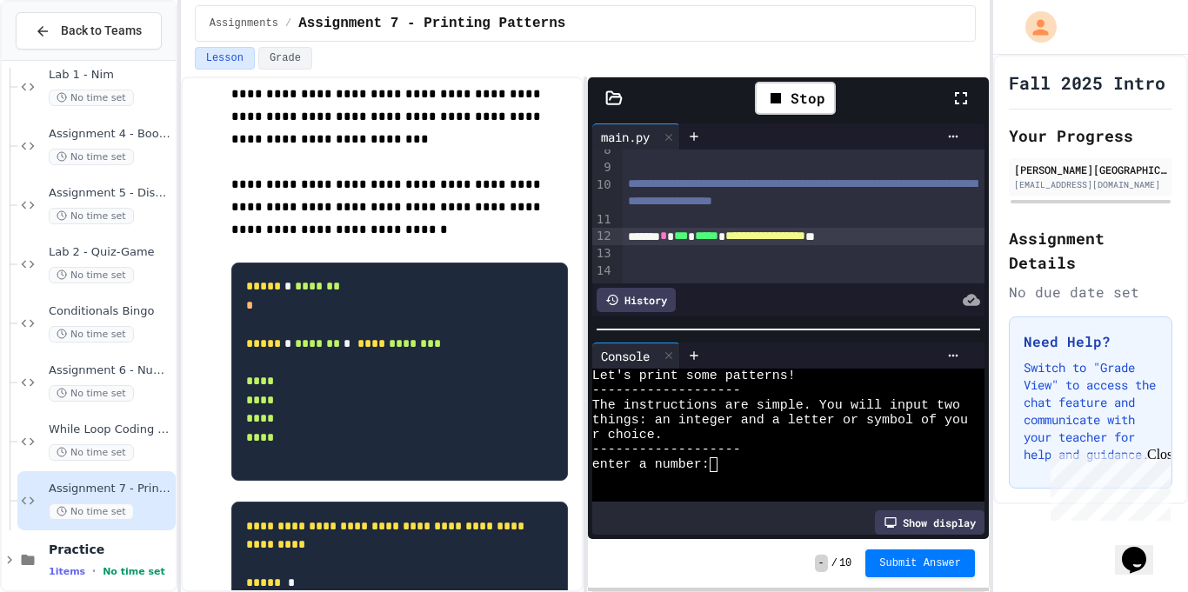
click at [724, 475] on div at bounding box center [780, 479] width 376 height 15
click at [923, 256] on div at bounding box center [804, 253] width 363 height 17
